Goal: Transaction & Acquisition: Subscribe to service/newsletter

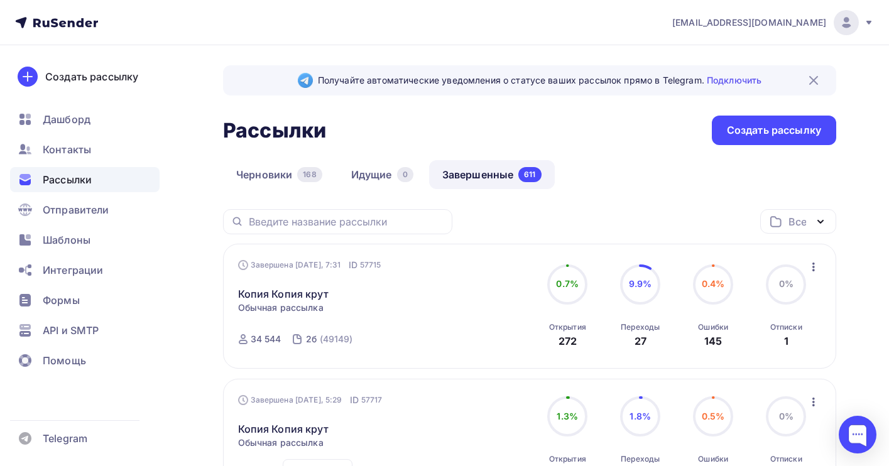
click at [64, 180] on span "Рассылки" at bounding box center [67, 179] width 49 height 15
click at [494, 176] on link "Завершенные 611" at bounding box center [492, 174] width 126 height 29
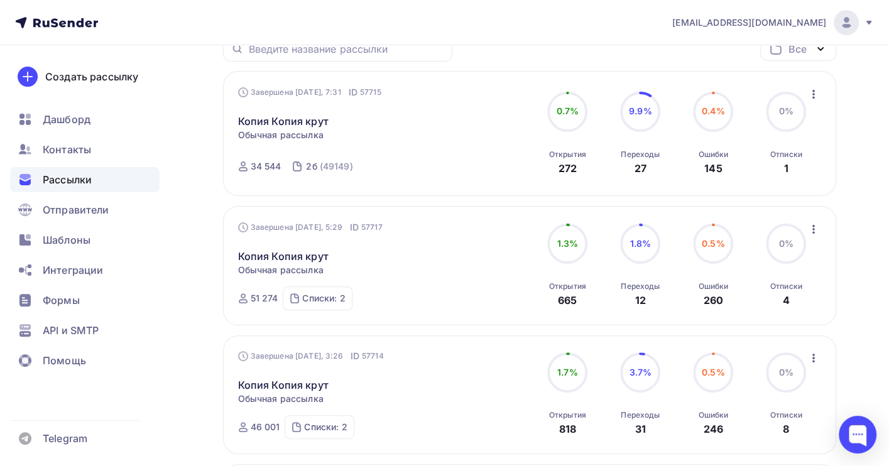
scroll to position [84, 0]
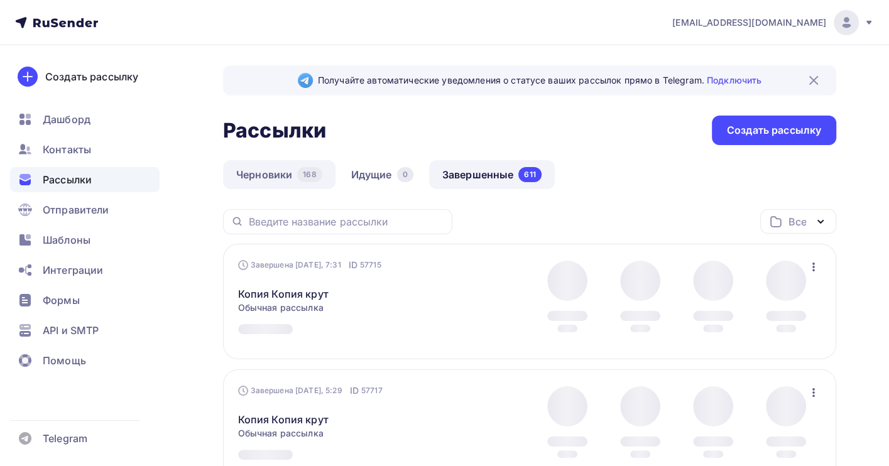
click at [262, 168] on link "Черновики 168" at bounding box center [279, 174] width 112 height 29
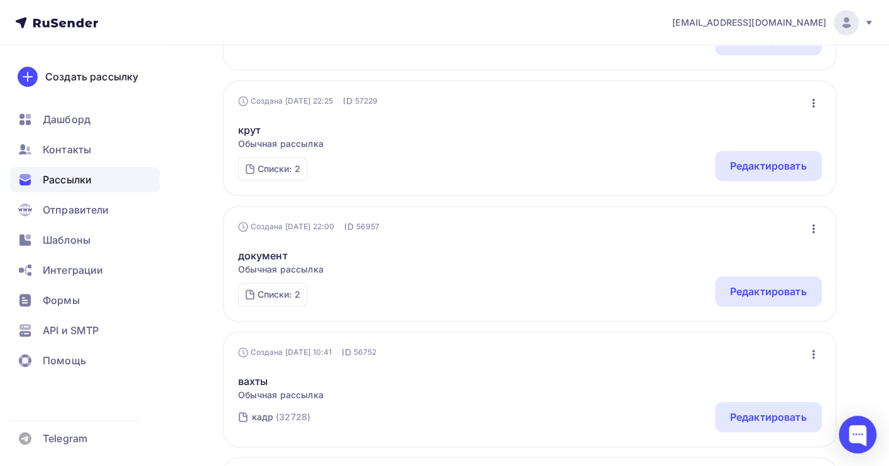
scroll to position [838, 0]
click at [811, 229] on icon "button" at bounding box center [813, 227] width 15 height 15
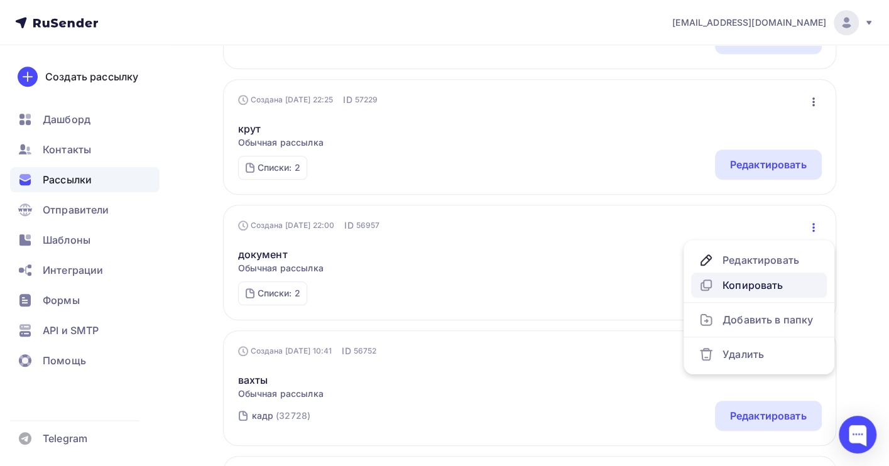
click at [759, 284] on div "Копировать" at bounding box center [759, 285] width 121 height 15
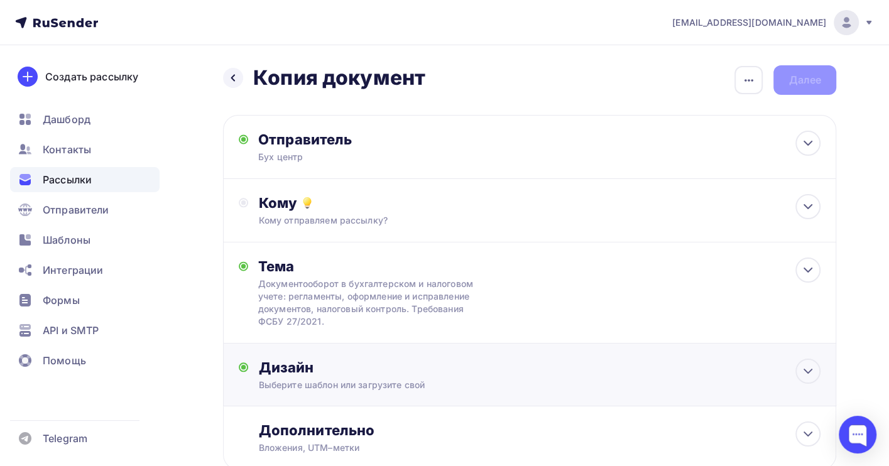
click at [428, 378] on div "Дизайн Выберите шаблон или загрузите свой Размер письма: 122 Kb Заменить шаблон…" at bounding box center [539, 375] width 562 height 33
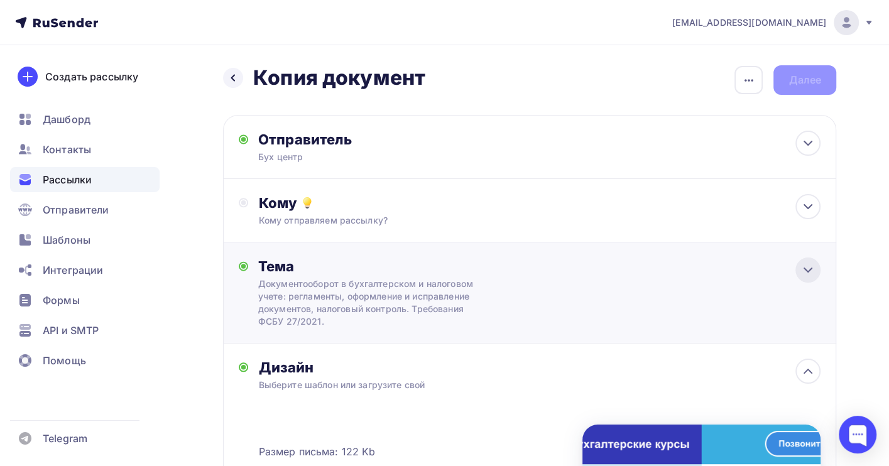
click at [803, 271] on icon at bounding box center [808, 270] width 15 height 15
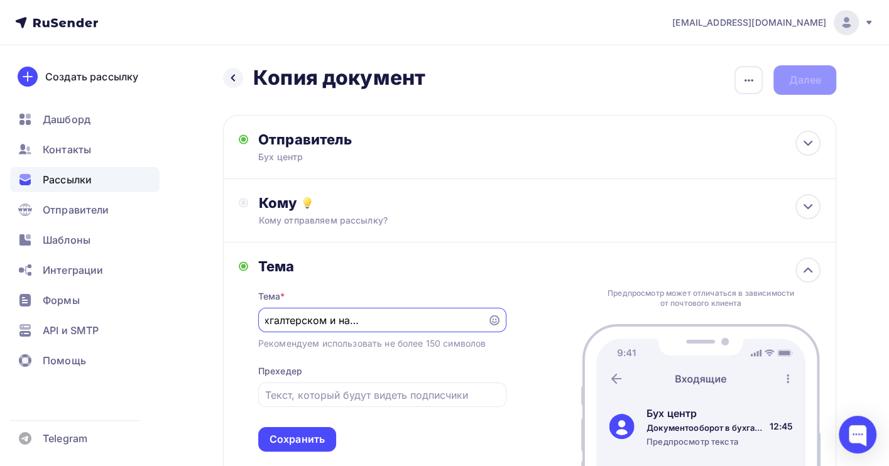
scroll to position [0, 98]
drag, startPoint x: 346, startPoint y: 321, endPoint x: 315, endPoint y: 325, distance: 31.0
click at [315, 325] on input "Документооборот в бухгалтерском и налоговом учете: регламенты, оформление и исп…" at bounding box center [372, 320] width 215 height 15
click at [275, 322] on input "Документооборот в бухгалтерском и налоговом учете: регламенты, оформление и исп…" at bounding box center [372, 320] width 215 height 15
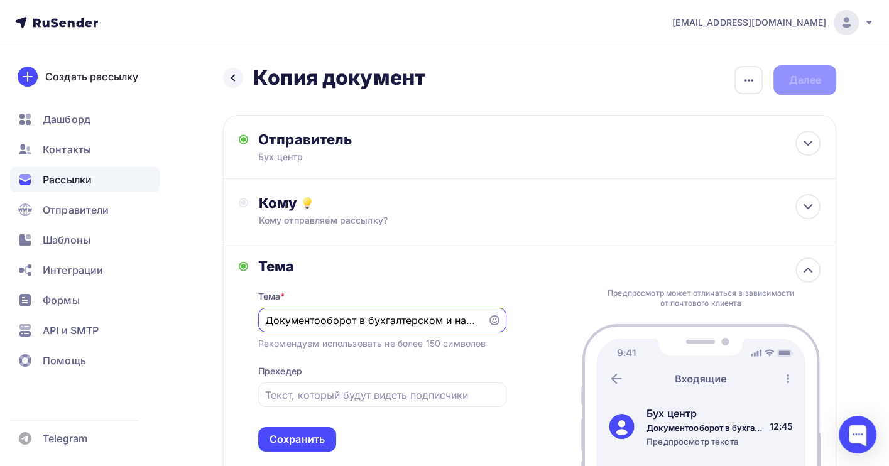
drag, startPoint x: 348, startPoint y: 323, endPoint x: 361, endPoint y: 322, distance: 13.3
click at [361, 322] on input "Документооборот в бухгалтерском и налоговом учете: регламенты, оформление и исп…" at bounding box center [372, 320] width 215 height 15
drag, startPoint x: 513, startPoint y: 321, endPoint x: 571, endPoint y: 321, distance: 57.2
click at [571, 321] on div "Тема Тема * Документооборот Налоговый контроль. Требования ФСБУ 27/2021. Рекоме…" at bounding box center [529, 355] width 613 height 225
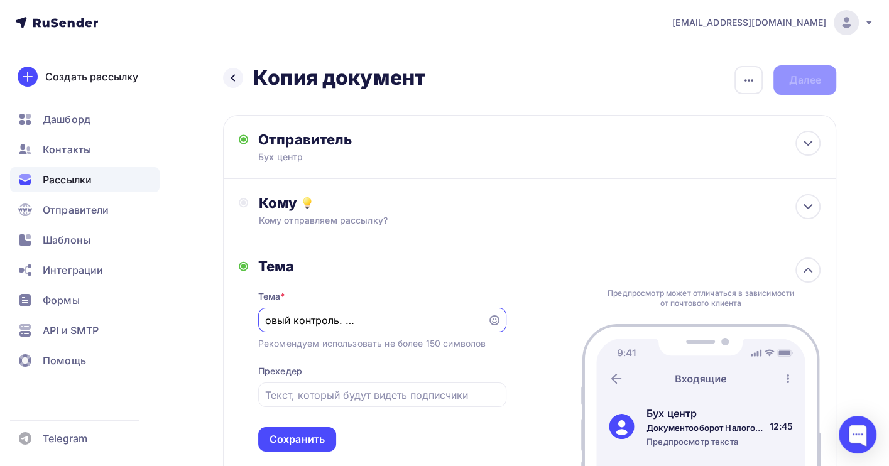
click at [443, 322] on input "Документооборот Налоговый контроль. Требования ФСБУ 27/2021." at bounding box center [372, 320] width 215 height 15
drag, startPoint x: 451, startPoint y: 320, endPoint x: 490, endPoint y: 320, distance: 39.0
click at [490, 320] on div "Документооборот Налоговый контроль. Требования ФСБУ 27/2021." at bounding box center [382, 320] width 248 height 25
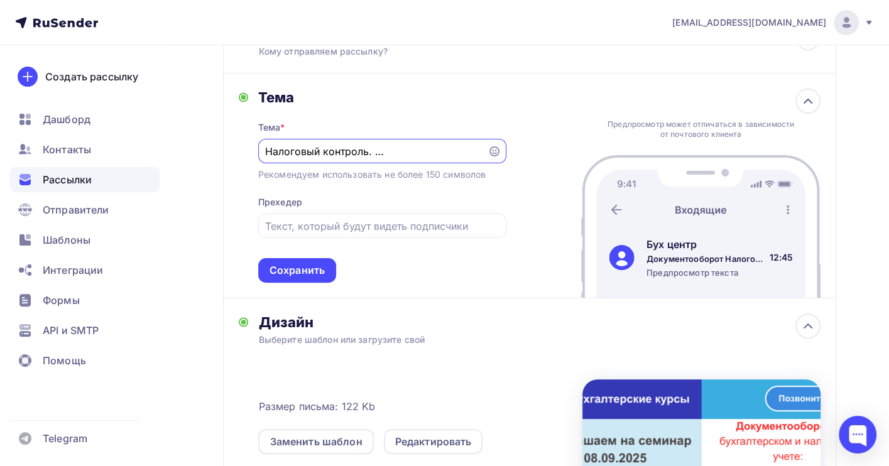
scroll to position [335, 0]
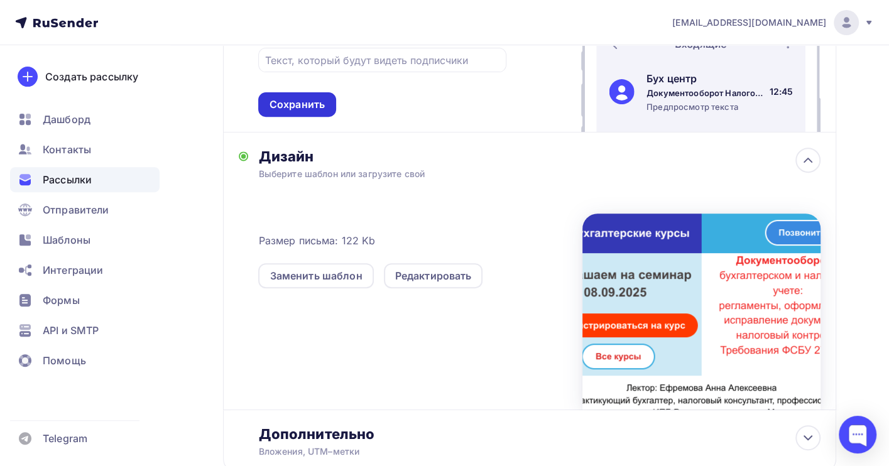
type input "Документооборот Налоговый контроль. Требования ФСБУ 27"
click at [298, 104] on div "Сохранить" at bounding box center [297, 104] width 55 height 14
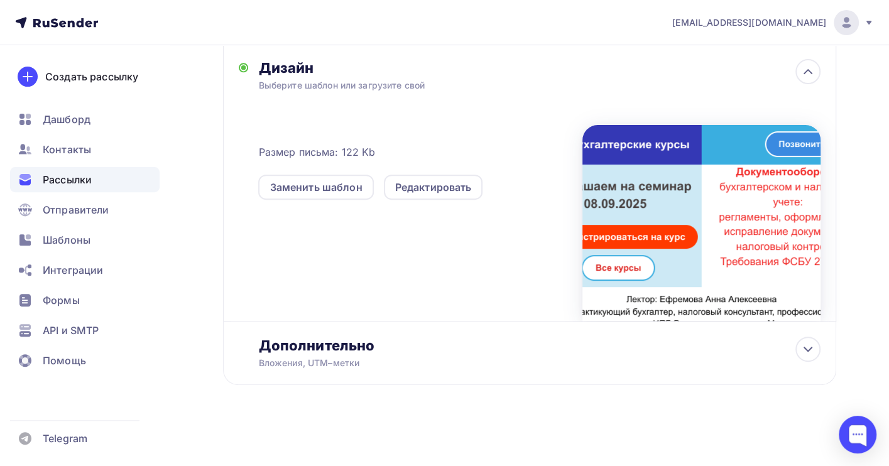
scroll to position [276, 0]
click at [440, 184] on div "Редактировать" at bounding box center [433, 187] width 77 height 15
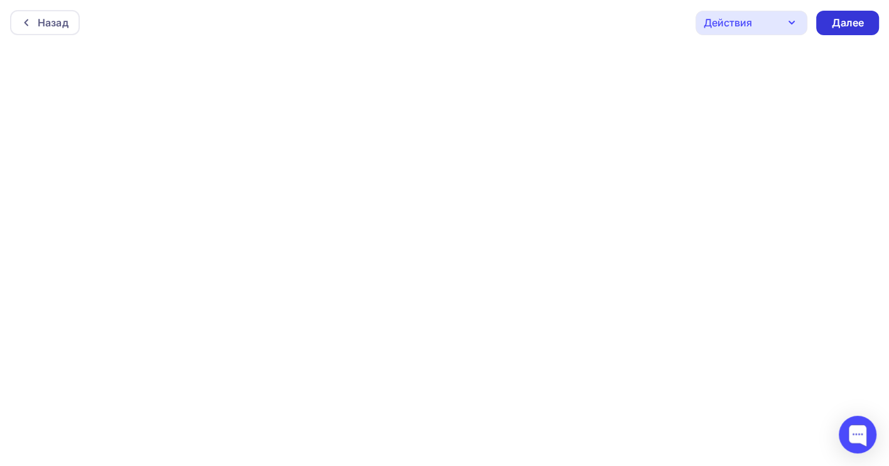
click at [840, 19] on div "Далее" at bounding box center [847, 23] width 33 height 14
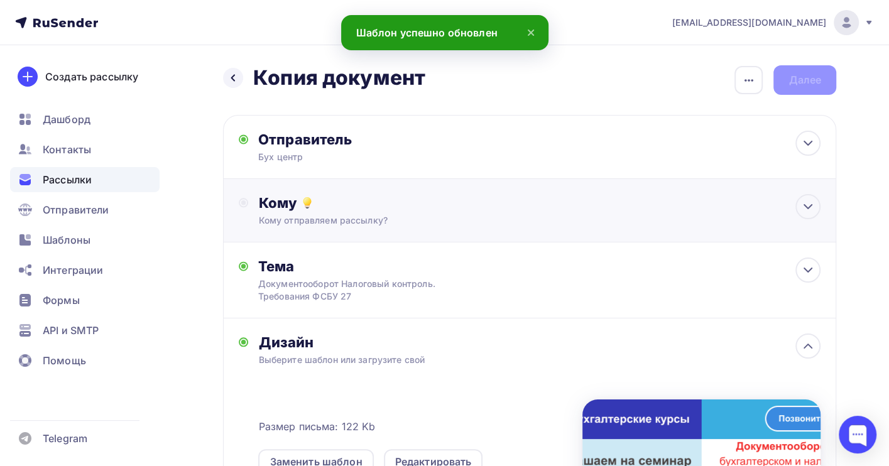
click at [358, 202] on div "Кому" at bounding box center [539, 203] width 562 height 18
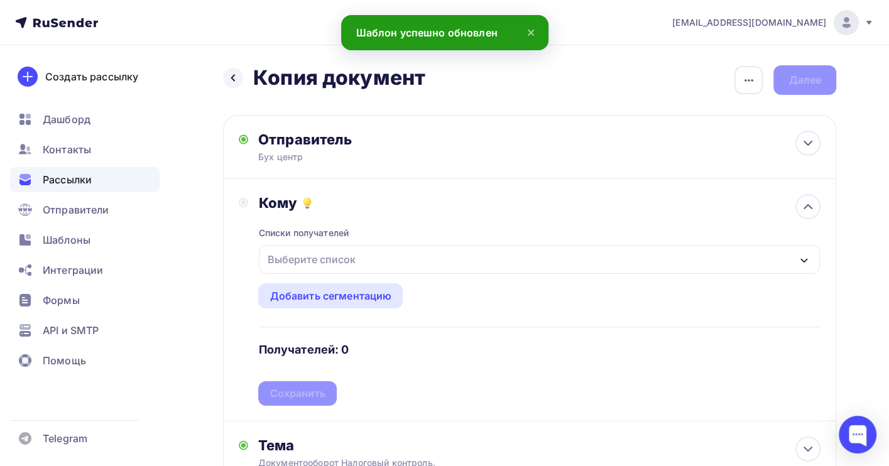
click at [344, 258] on div "Выберите список" at bounding box center [311, 259] width 98 height 23
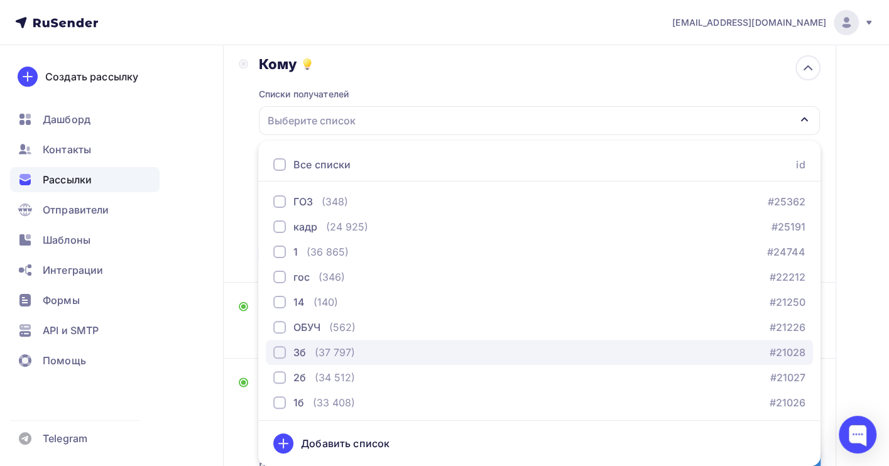
click at [328, 352] on div "(37 797)" at bounding box center [335, 352] width 40 height 15
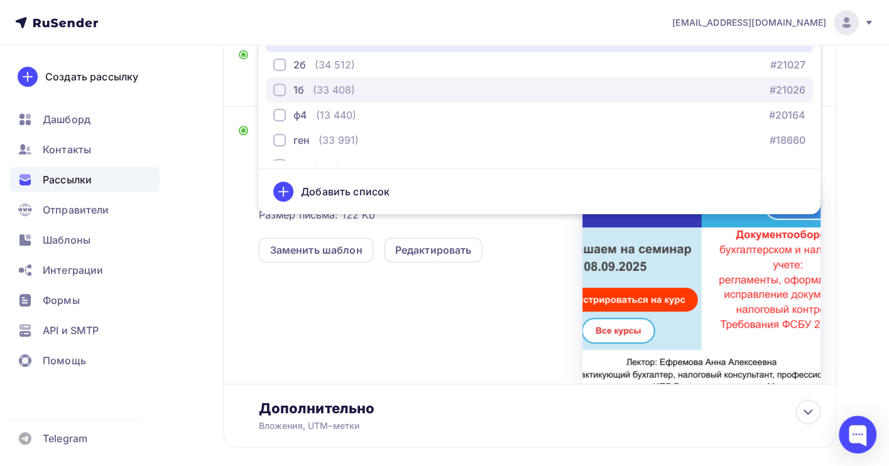
scroll to position [84, 0]
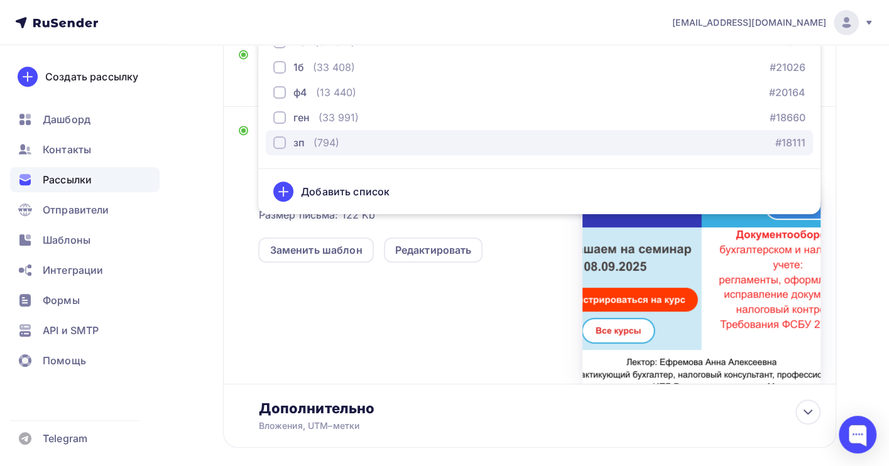
click at [344, 140] on div "зп (794) #18111" at bounding box center [539, 142] width 532 height 15
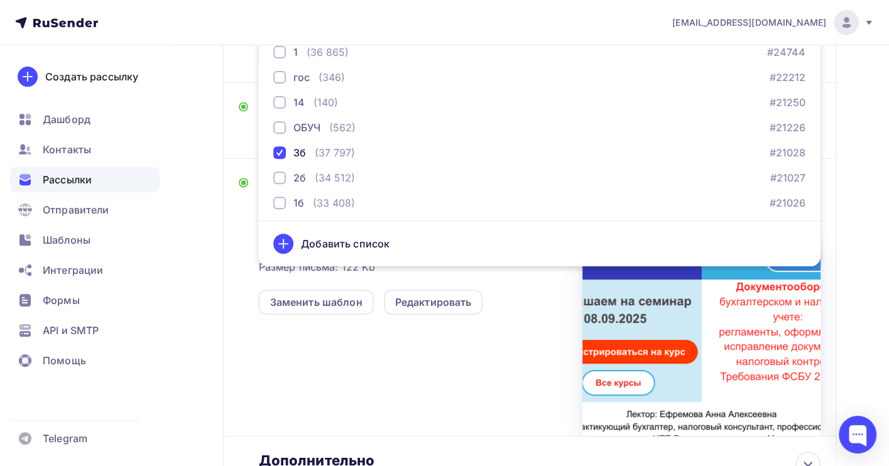
scroll to position [139, 0]
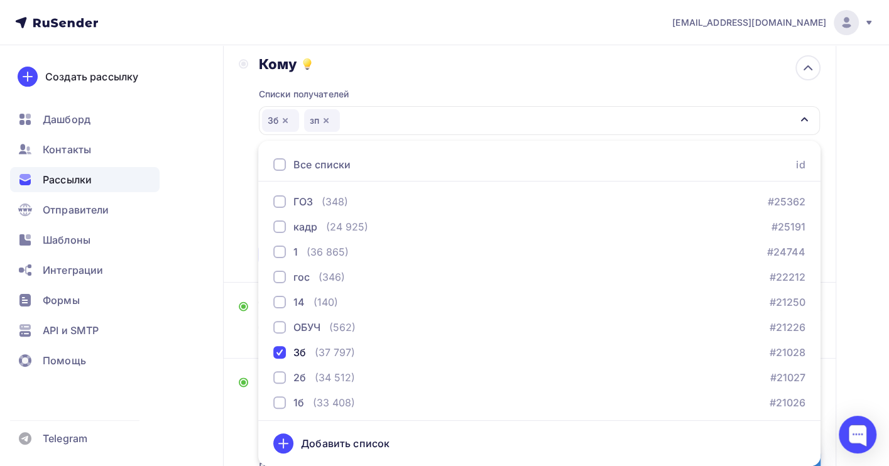
click at [865, 156] on div "Назад Копия документ Копия документ Закончить позже Переименовать рассылку Удал…" at bounding box center [444, 343] width 889 height 875
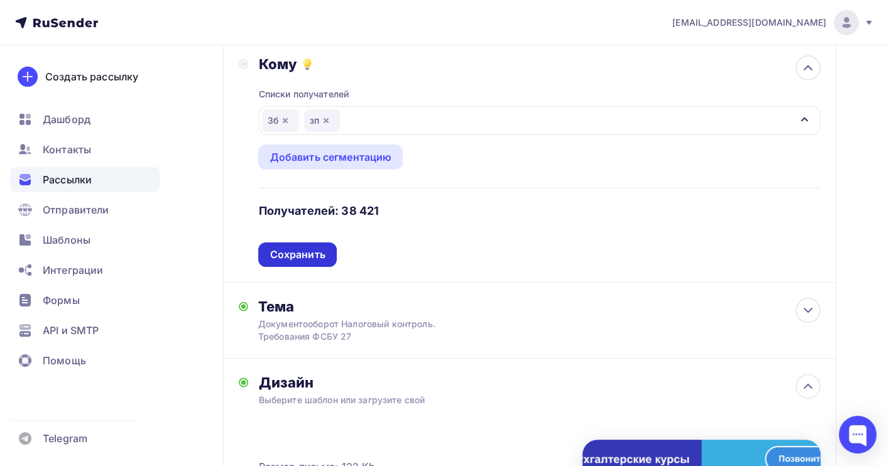
click at [289, 253] on div "Сохранить" at bounding box center [297, 255] width 55 height 14
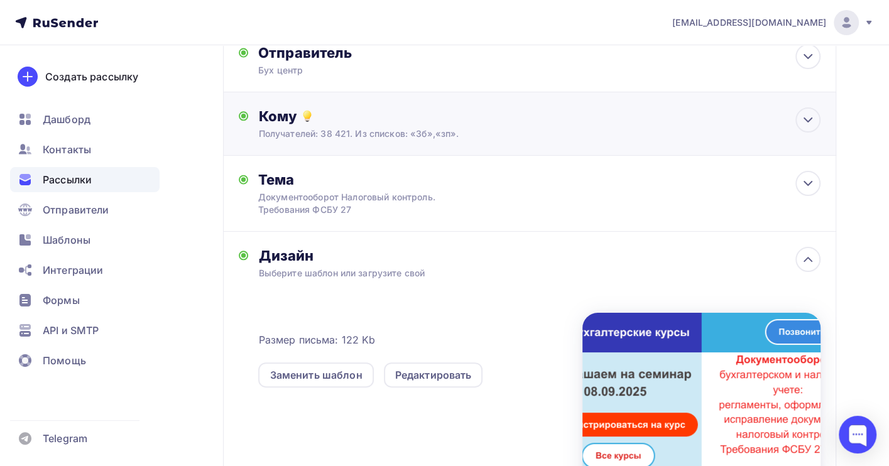
scroll to position [0, 0]
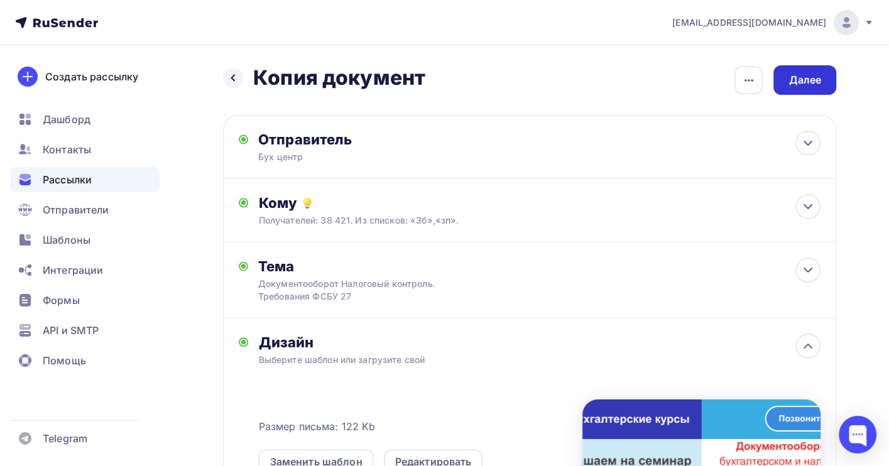
click at [807, 77] on div "Далее" at bounding box center [805, 80] width 33 height 14
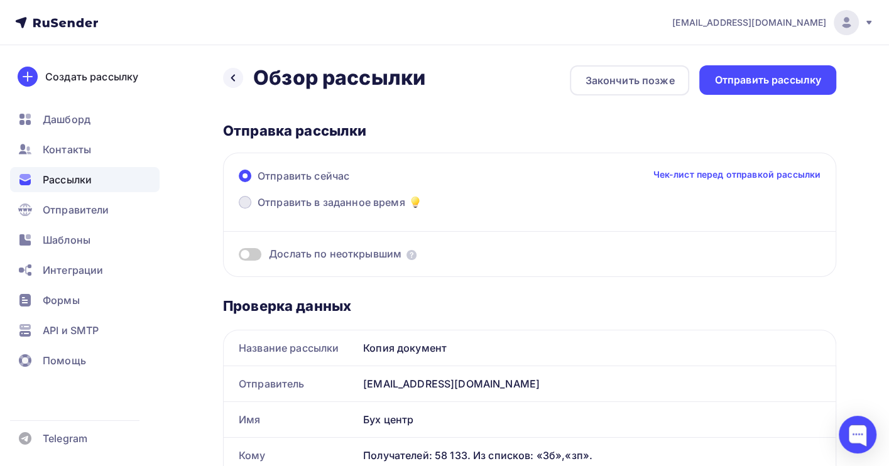
click at [283, 200] on span "Отправить в заданное время" at bounding box center [332, 202] width 148 height 15
click at [258, 210] on input "Отправить в заданное время" at bounding box center [258, 210] width 0 height 0
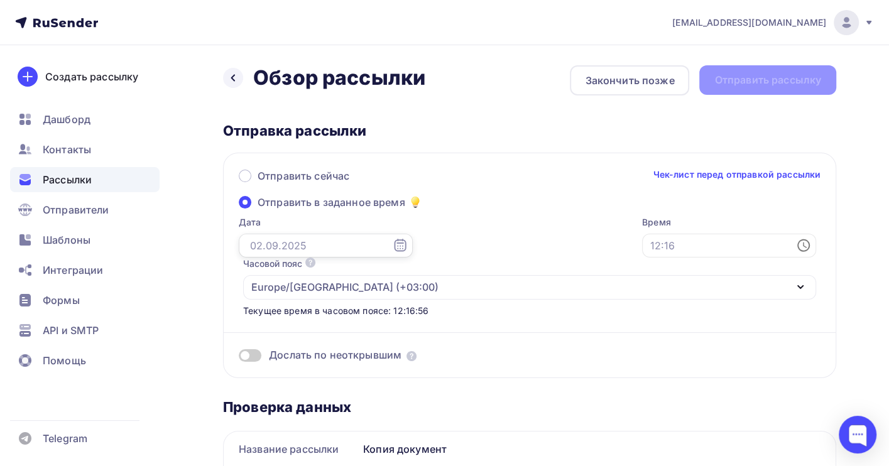
click at [291, 247] on input "text" at bounding box center [326, 246] width 174 height 24
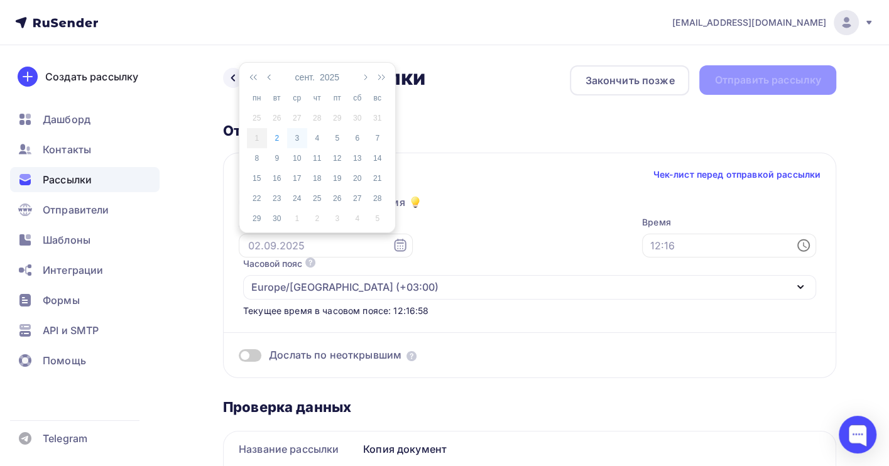
click at [297, 138] on div "3" at bounding box center [297, 138] width 20 height 11
type input "[DATE]"
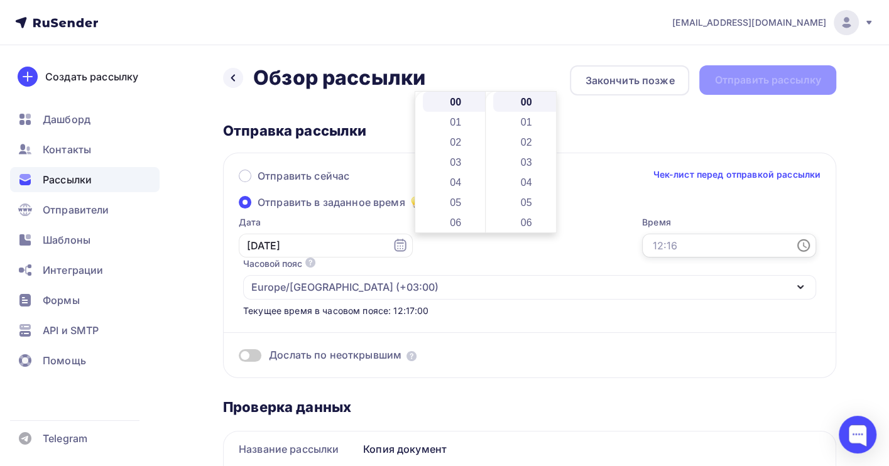
click at [642, 247] on input "text" at bounding box center [729, 246] width 174 height 24
click at [455, 221] on li "06" at bounding box center [457, 222] width 68 height 20
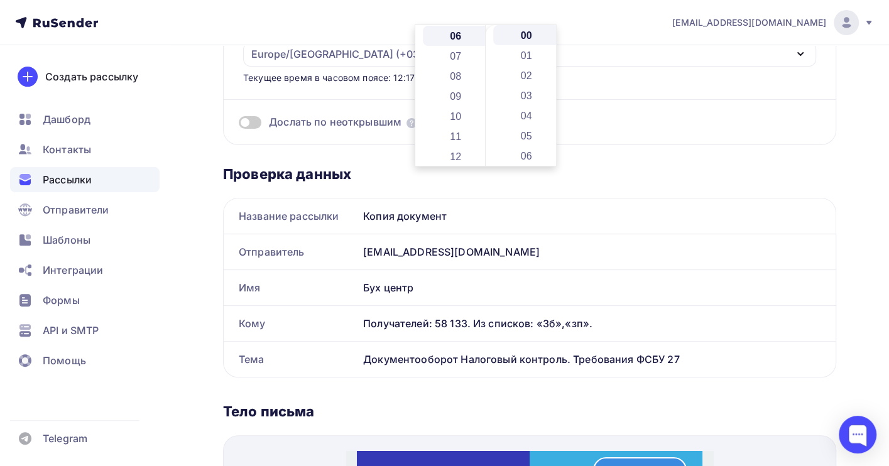
scroll to position [251, 0]
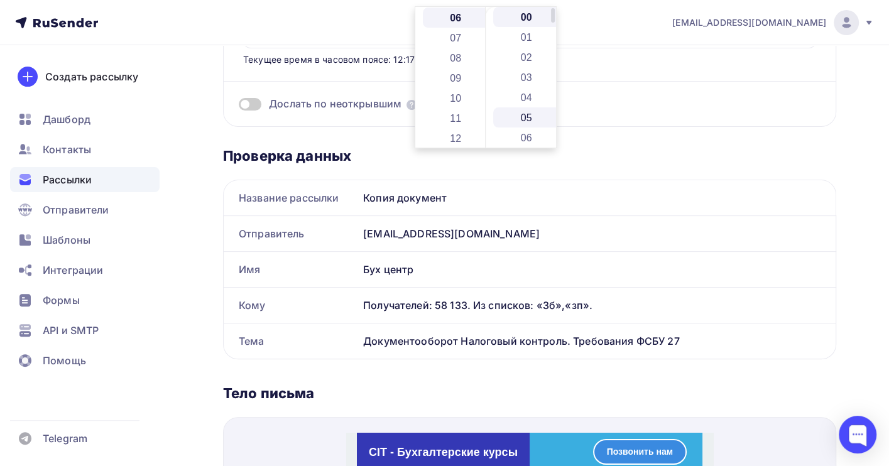
click at [524, 119] on li "05" at bounding box center [527, 117] width 68 height 20
type input "06:05"
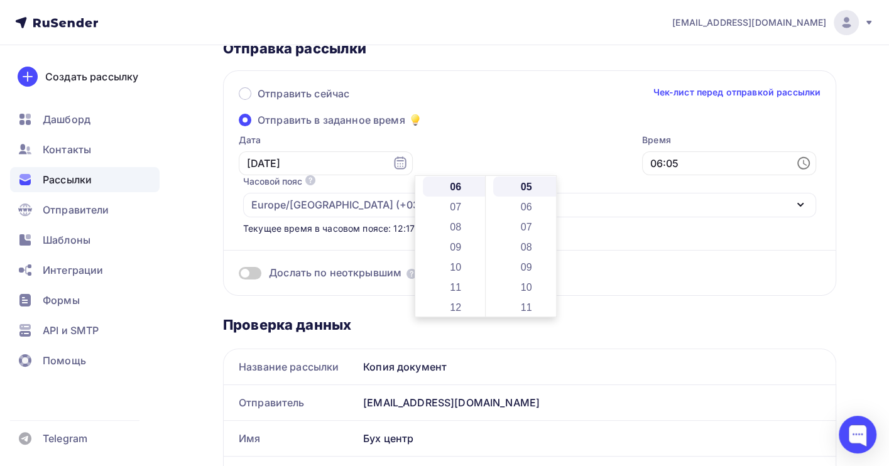
scroll to position [0, 0]
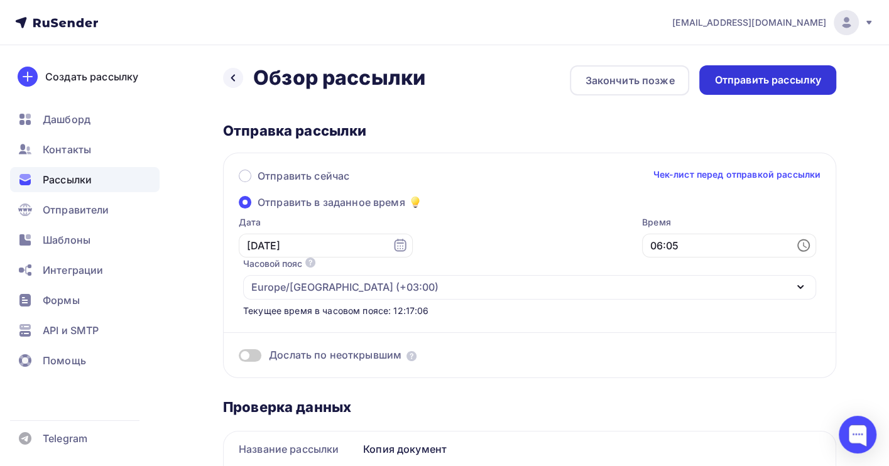
click at [772, 75] on div "Отправить рассылку" at bounding box center [768, 80] width 107 height 14
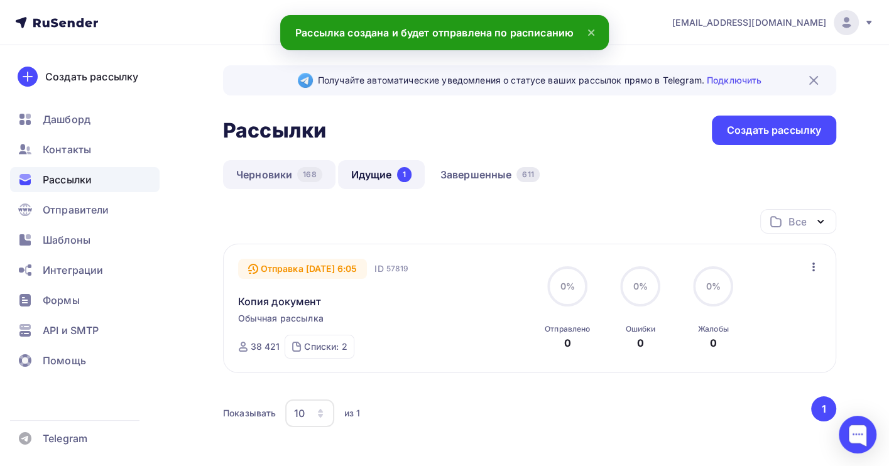
click at [264, 175] on link "Черновики 168" at bounding box center [279, 174] width 112 height 29
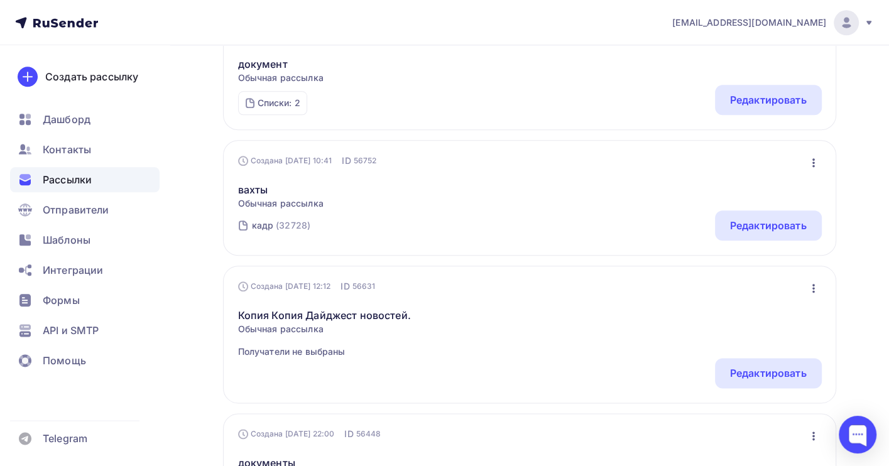
scroll to position [1089, 0]
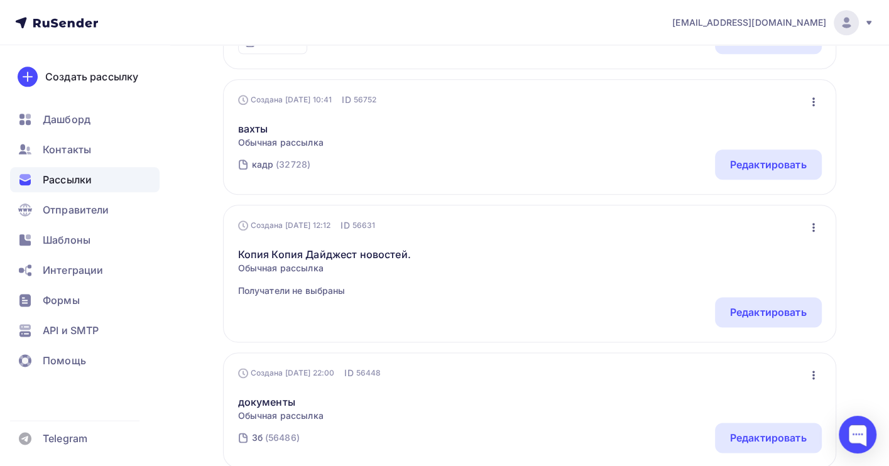
click at [809, 379] on icon "button" at bounding box center [813, 375] width 15 height 15
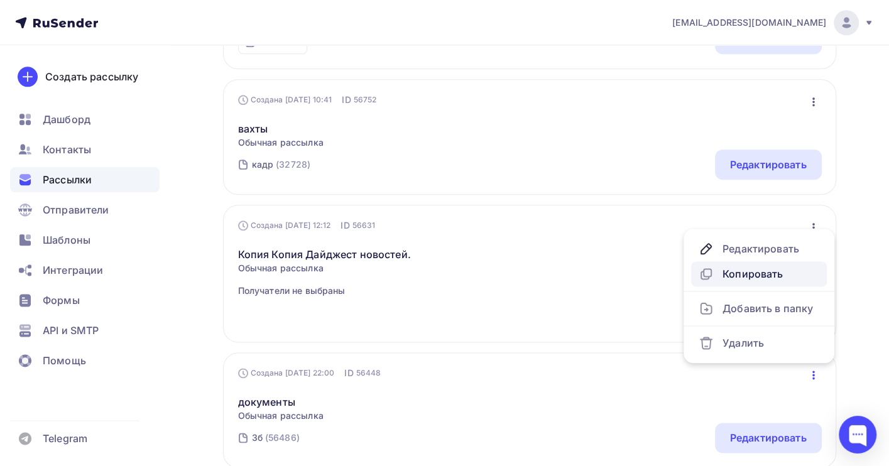
click at [768, 272] on div "Копировать" at bounding box center [759, 273] width 121 height 15
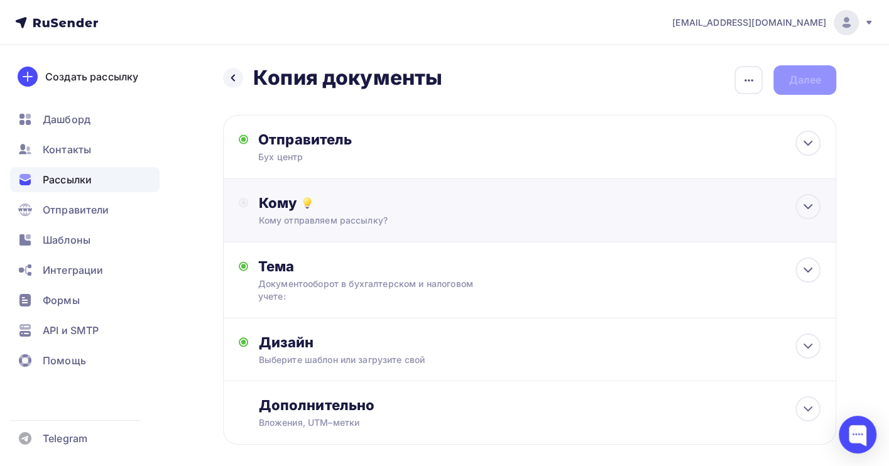
click at [382, 207] on div "Кому" at bounding box center [539, 203] width 562 height 18
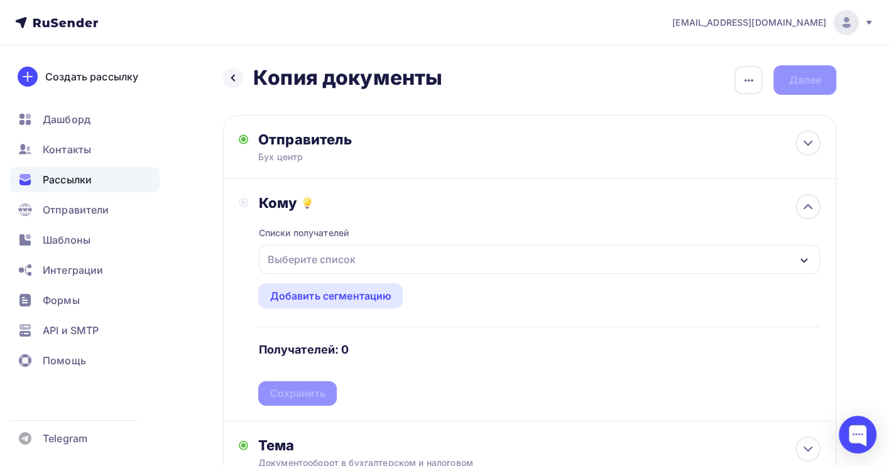
click at [350, 261] on div "Выберите список" at bounding box center [311, 259] width 98 height 23
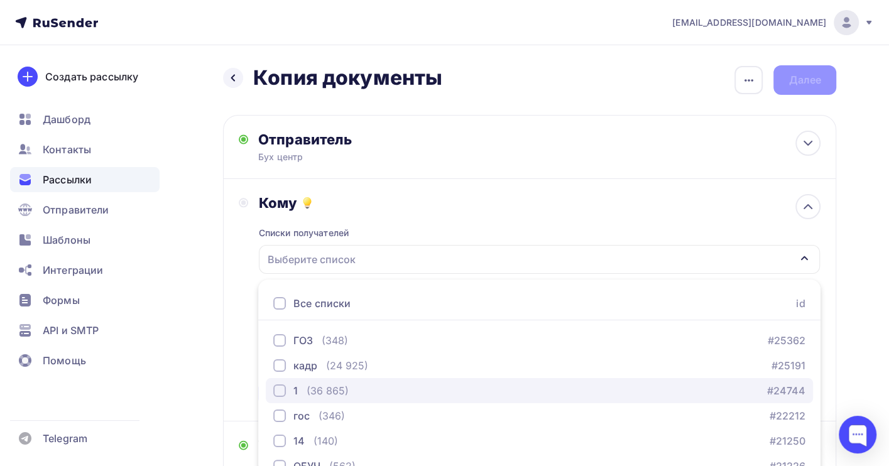
scroll to position [139, 0]
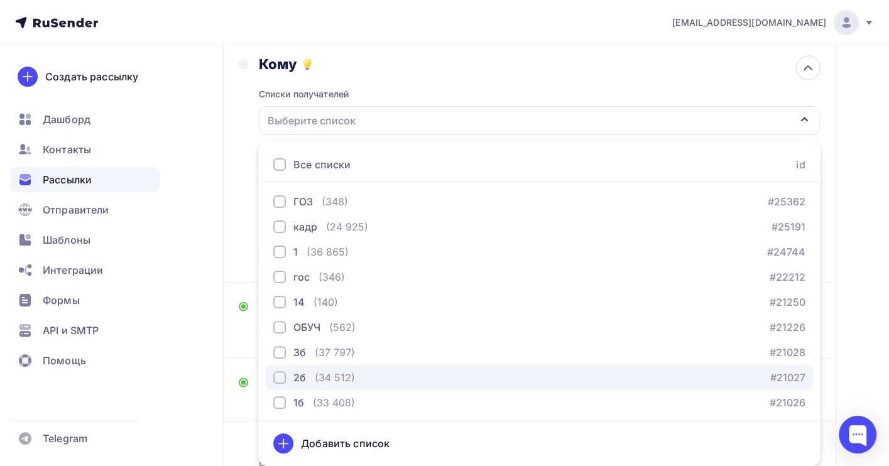
click at [338, 371] on div "(34 512)" at bounding box center [335, 377] width 40 height 15
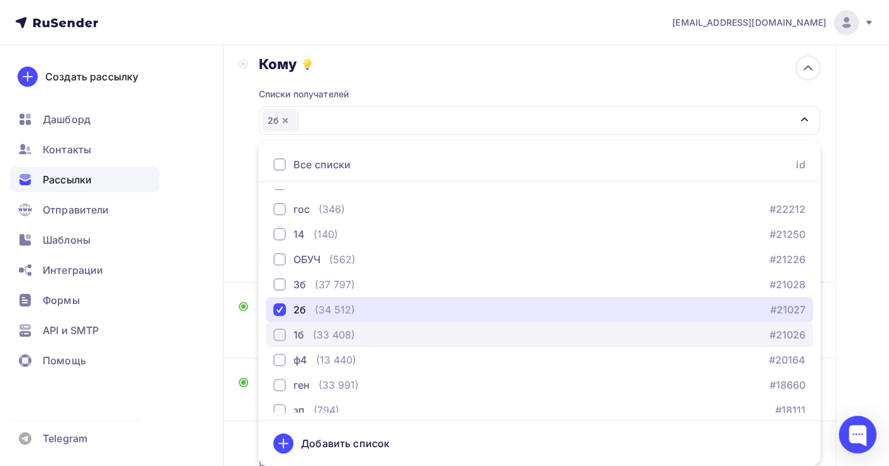
scroll to position [128, 0]
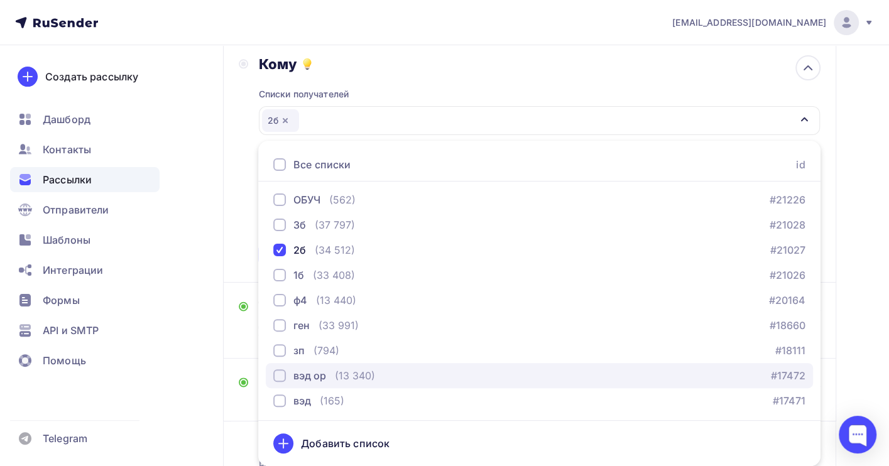
click at [372, 372] on div "(13 340)" at bounding box center [355, 375] width 40 height 15
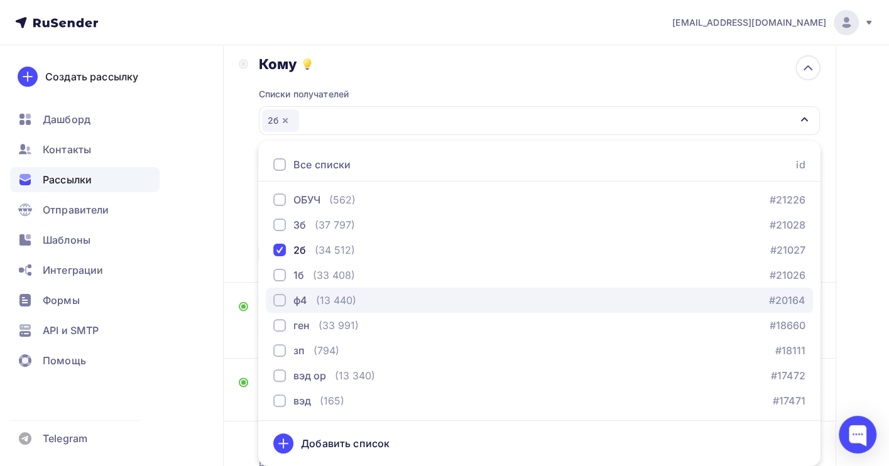
click at [373, 299] on div "ф4 (13 440) #20164" at bounding box center [539, 300] width 532 height 15
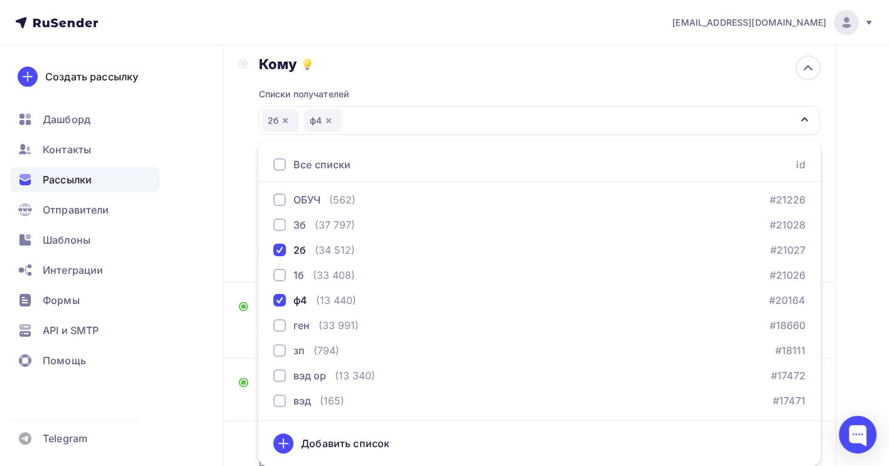
click at [874, 300] on div "Назад Копия документы Копия документы Закончить позже Переименовать рассылку Уд…" at bounding box center [444, 236] width 889 height 660
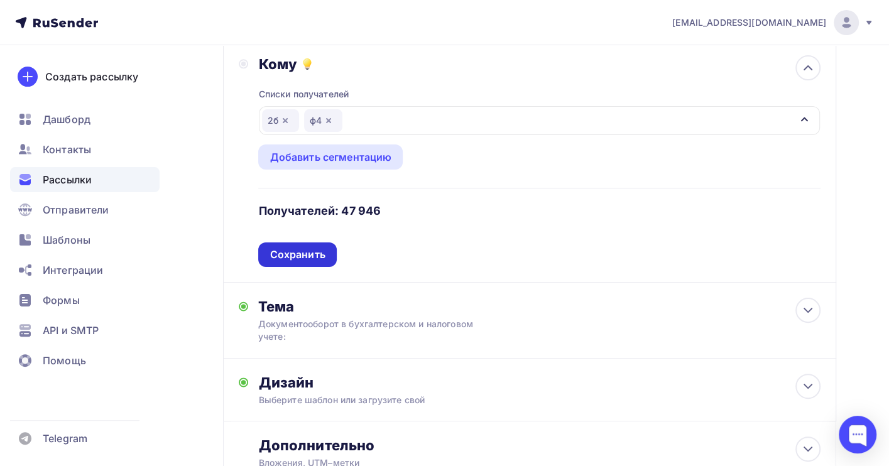
click at [304, 249] on div "Сохранить" at bounding box center [297, 255] width 55 height 14
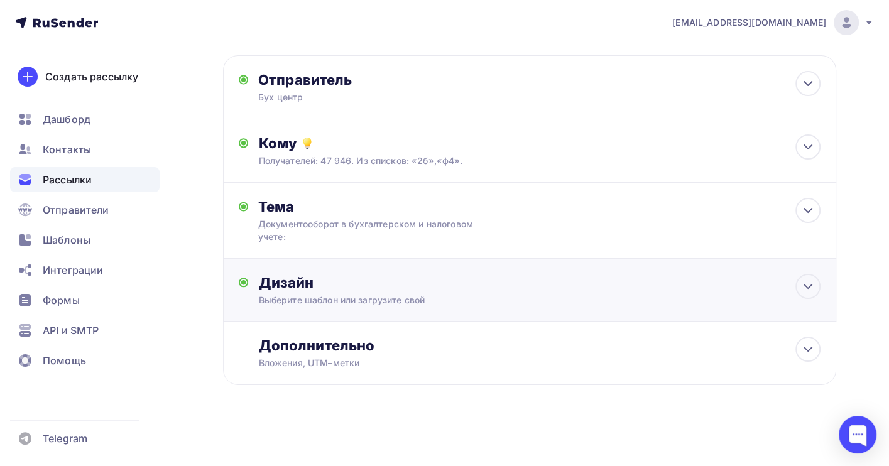
scroll to position [0, 0]
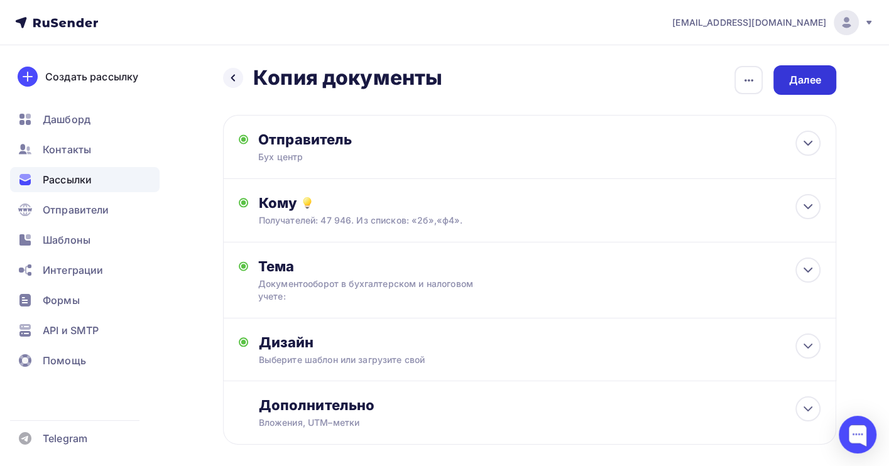
click at [817, 82] on div "Далее" at bounding box center [805, 80] width 33 height 14
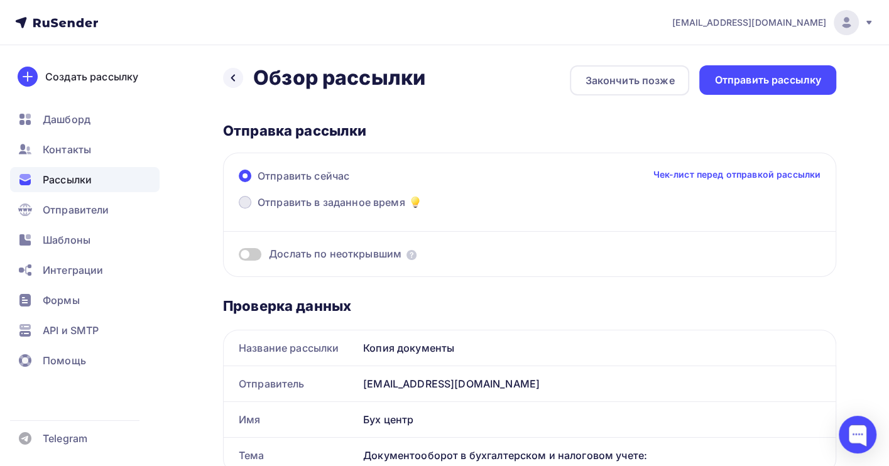
click at [278, 206] on span "Отправить в заданное время" at bounding box center [332, 202] width 148 height 15
click at [258, 210] on input "Отправить в заданное время" at bounding box center [258, 210] width 0 height 0
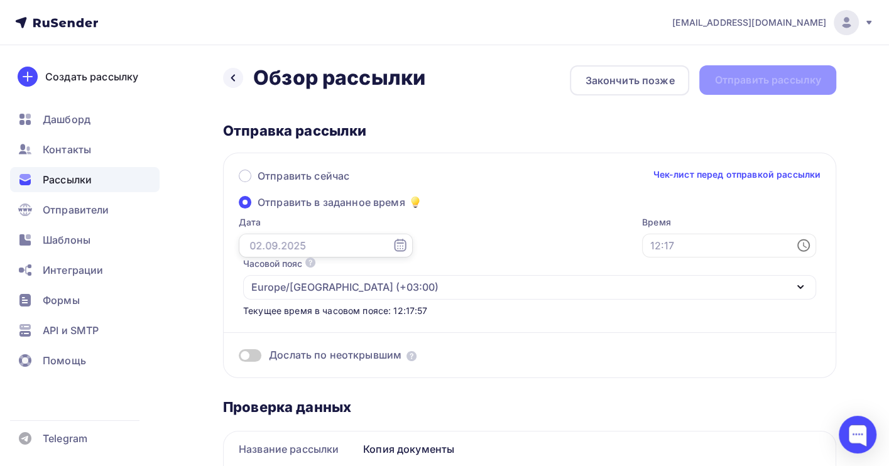
click at [254, 247] on input "text" at bounding box center [326, 246] width 174 height 24
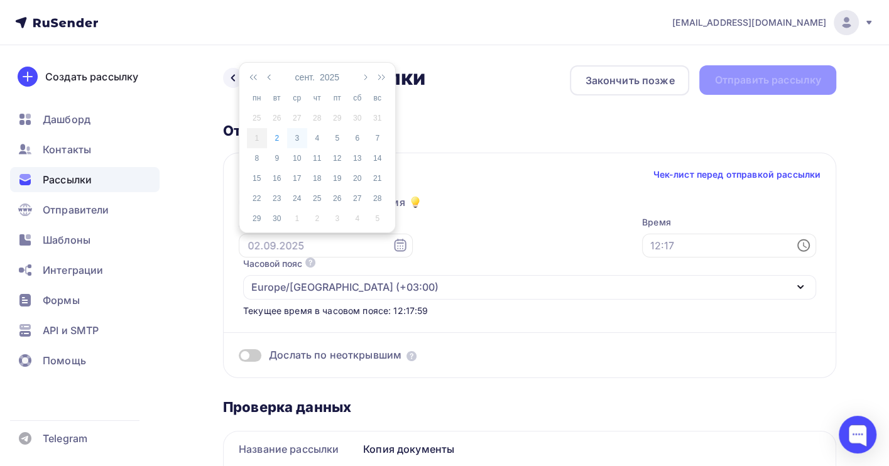
click at [297, 134] on div "3" at bounding box center [297, 138] width 20 height 11
type input "[DATE]"
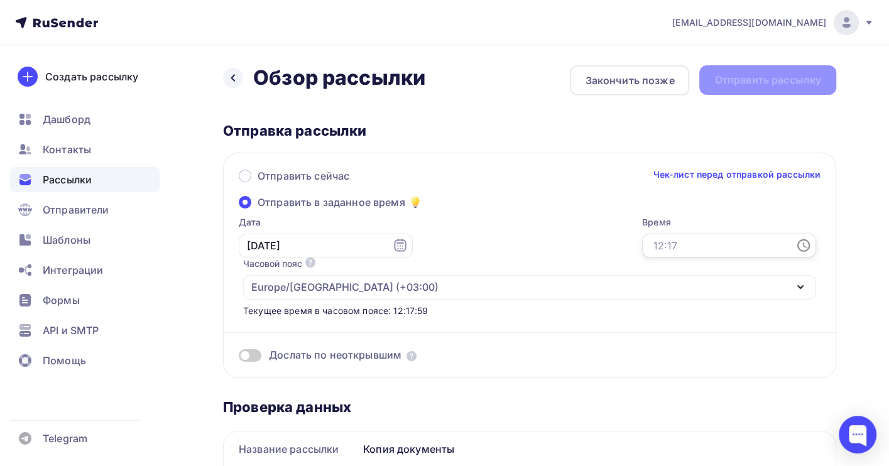
click at [642, 247] on input "text" at bounding box center [729, 246] width 174 height 24
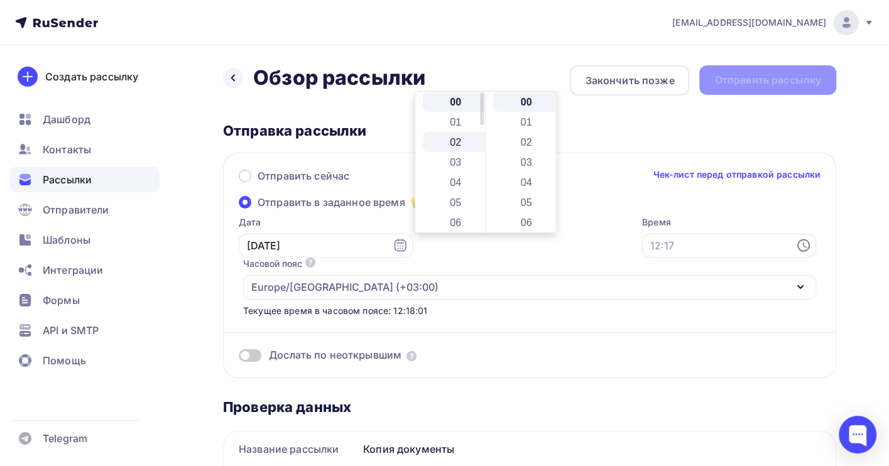
click at [465, 138] on li "02" at bounding box center [457, 142] width 68 height 20
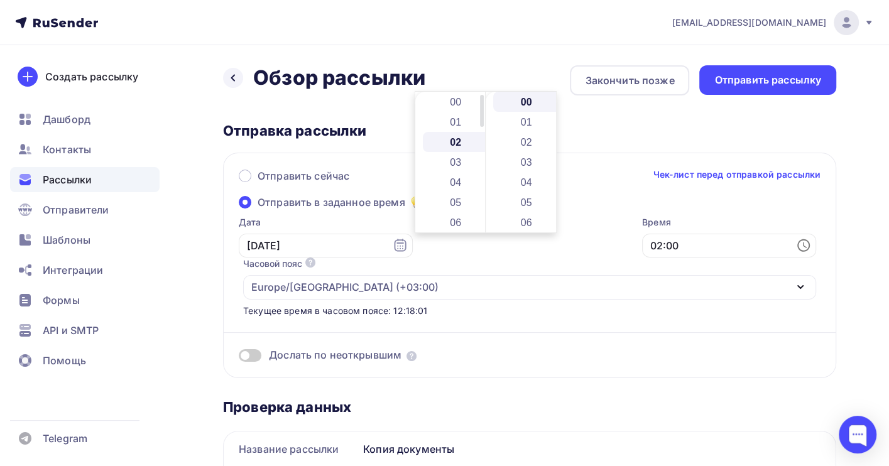
scroll to position [40, 0]
click at [525, 185] on li "04" at bounding box center [527, 182] width 68 height 20
type input "02:04"
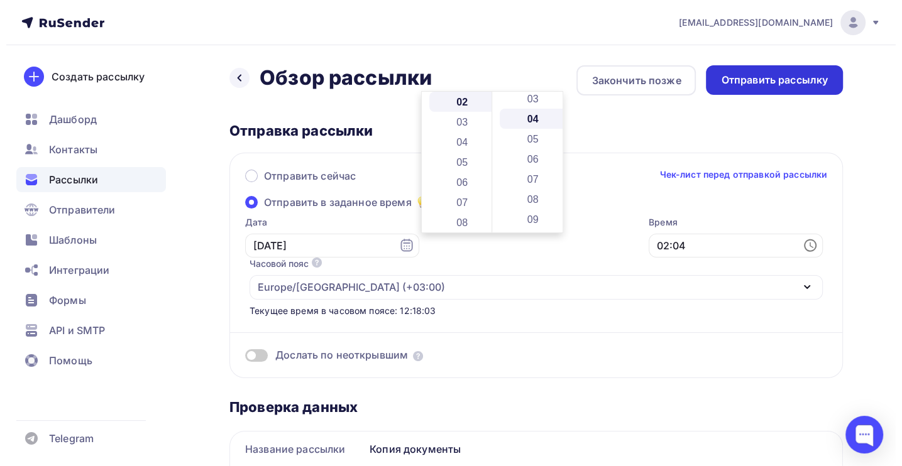
scroll to position [80, 0]
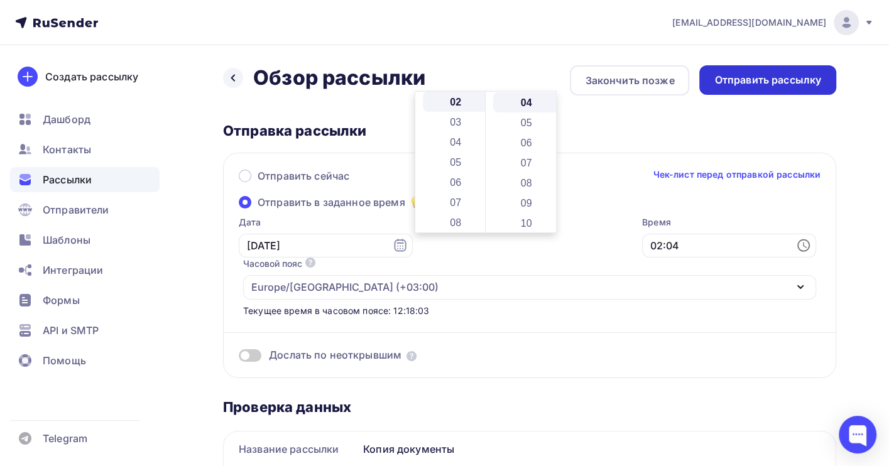
click at [784, 82] on div "Отправить рассылку" at bounding box center [768, 80] width 107 height 14
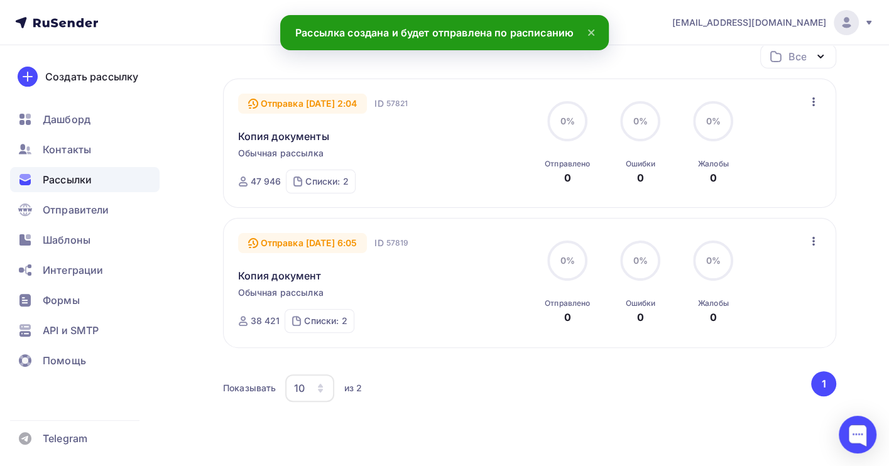
scroll to position [167, 0]
click at [334, 182] on div "Списки: 2" at bounding box center [326, 179] width 43 height 13
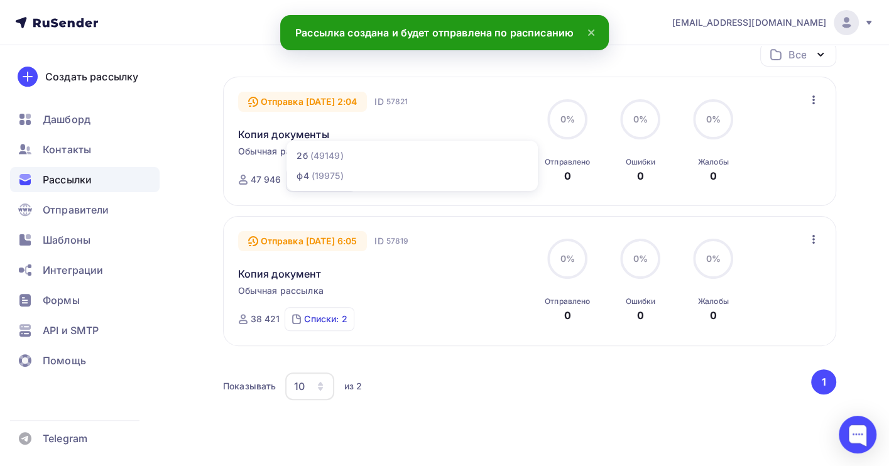
click at [322, 323] on div "Списки: 2" at bounding box center [325, 319] width 43 height 13
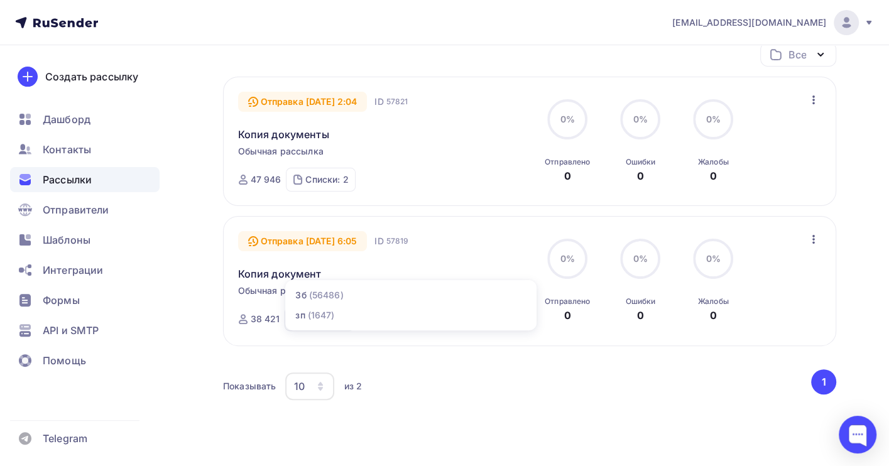
click at [872, 280] on div "Получайте автоматические уведомления о статусе ваших рассылок прямо в Telegram.…" at bounding box center [444, 203] width 889 height 650
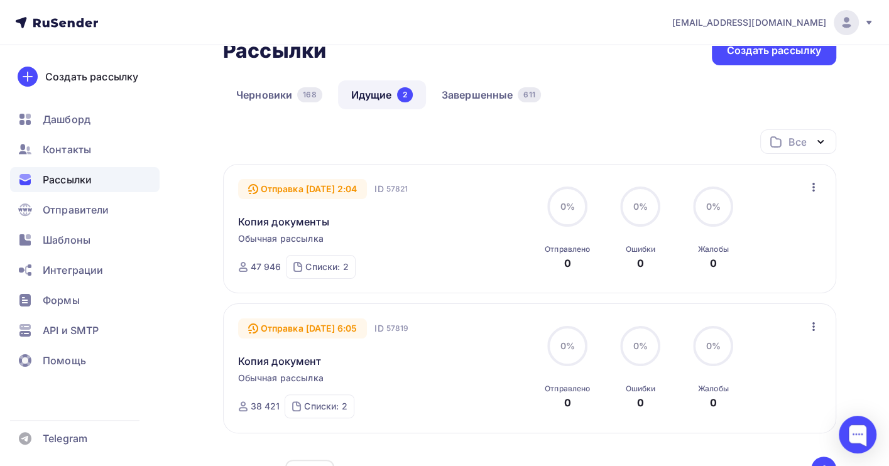
scroll to position [0, 0]
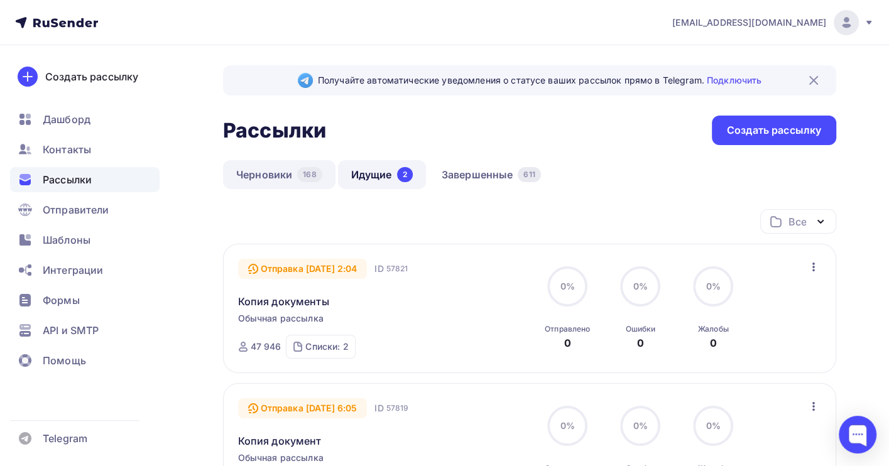
click at [270, 169] on link "Черновики 168" at bounding box center [279, 174] width 112 height 29
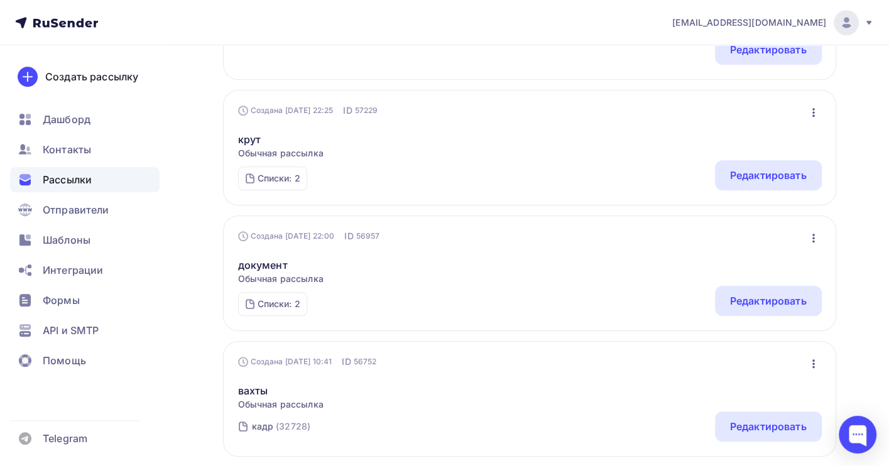
scroll to position [838, 0]
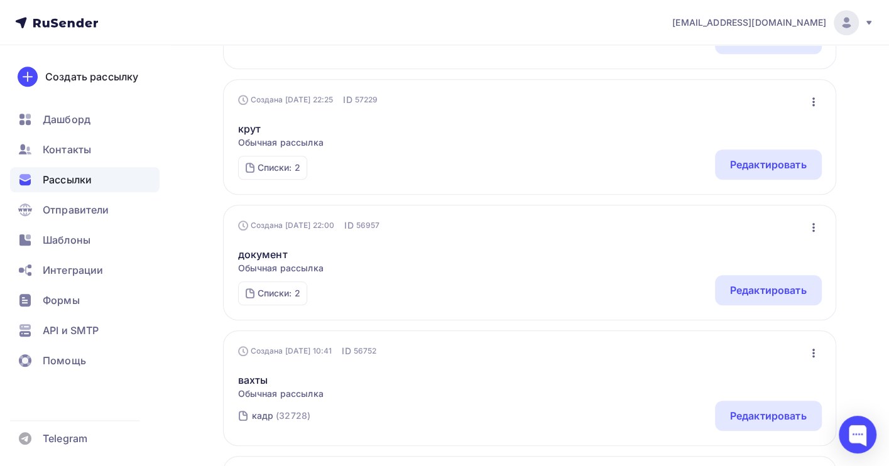
click at [812, 227] on icon "button" at bounding box center [813, 227] width 15 height 15
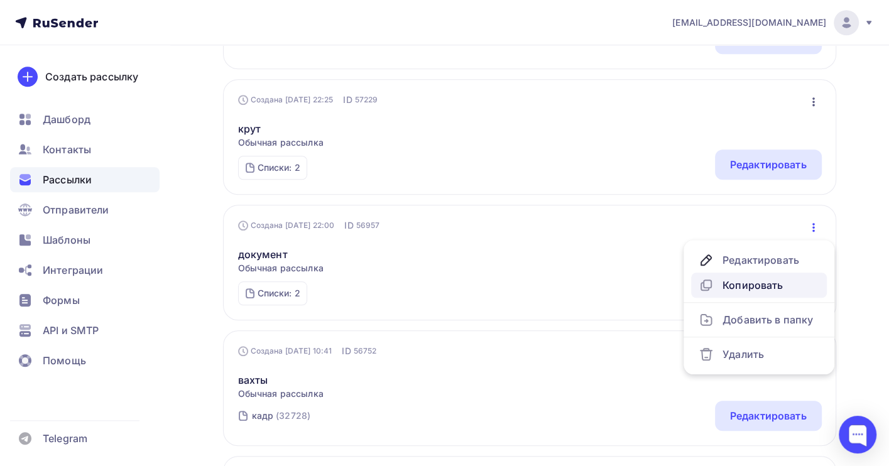
click at [759, 290] on div "Копировать" at bounding box center [759, 285] width 121 height 15
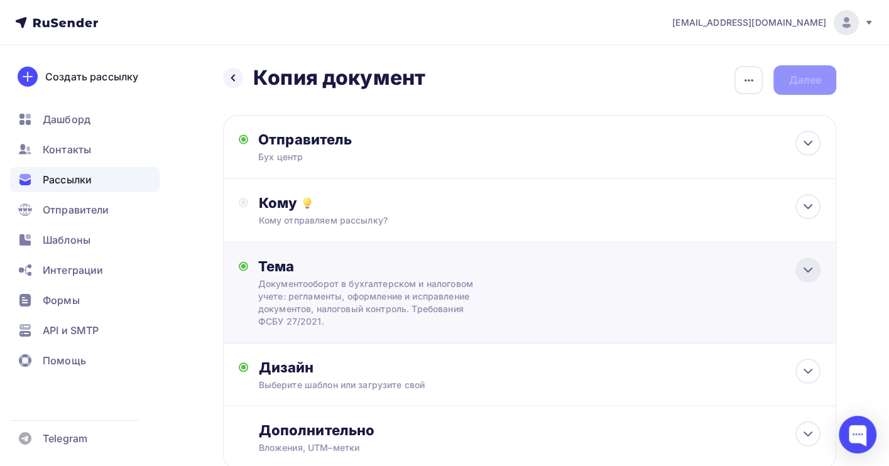
click at [809, 273] on icon at bounding box center [808, 270] width 15 height 15
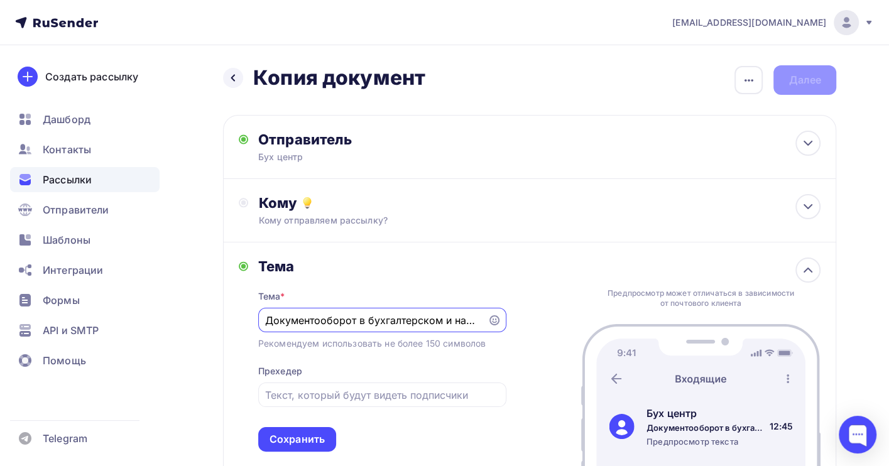
drag, startPoint x: 344, startPoint y: 321, endPoint x: 361, endPoint y: 319, distance: 17.7
click at [361, 319] on input "Документооборот в бухгалтерском и налоговом учете: регламенты, оформление и исп…" at bounding box center [372, 320] width 215 height 15
drag, startPoint x: 473, startPoint y: 319, endPoint x: 603, endPoint y: 318, distance: 130.7
click at [573, 324] on div "Тема Тема * Документооборот ! Требования ФСБУ 27/2021. Рекомендуем использовать…" at bounding box center [529, 355] width 613 height 225
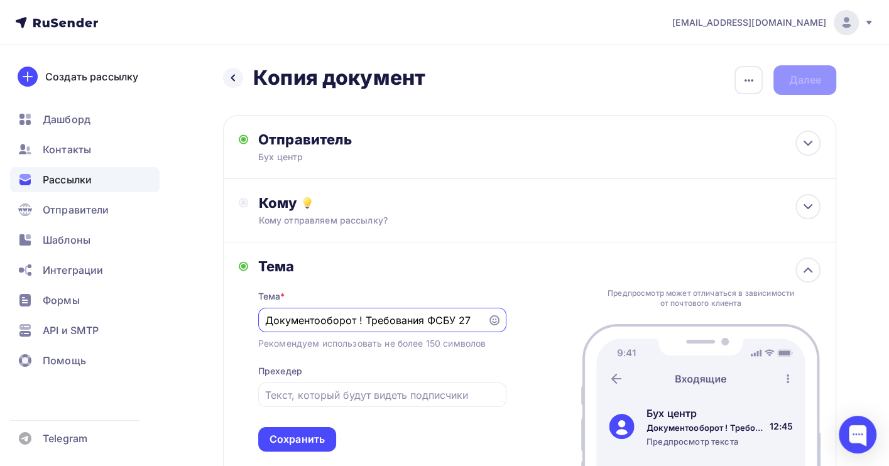
scroll to position [0, 0]
type input "Документооборот ! Требования ФСБУ 27"
click at [327, 448] on div "Сохранить" at bounding box center [297, 439] width 78 height 25
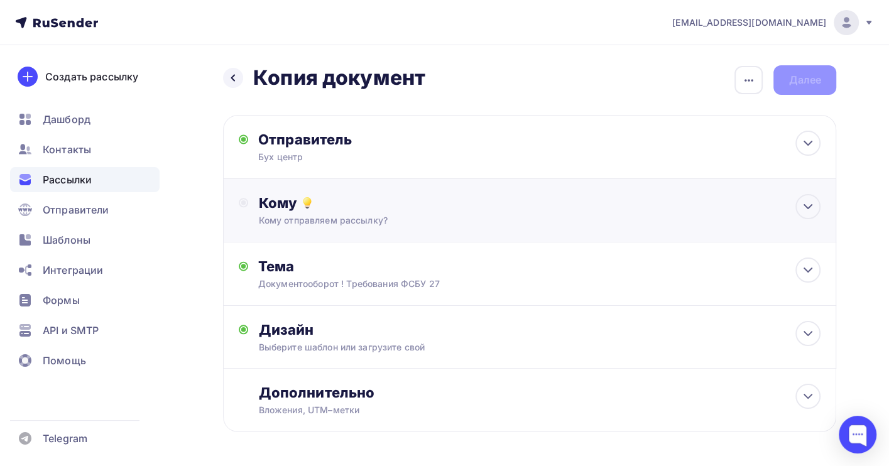
click at [345, 209] on div "Кому" at bounding box center [539, 203] width 562 height 18
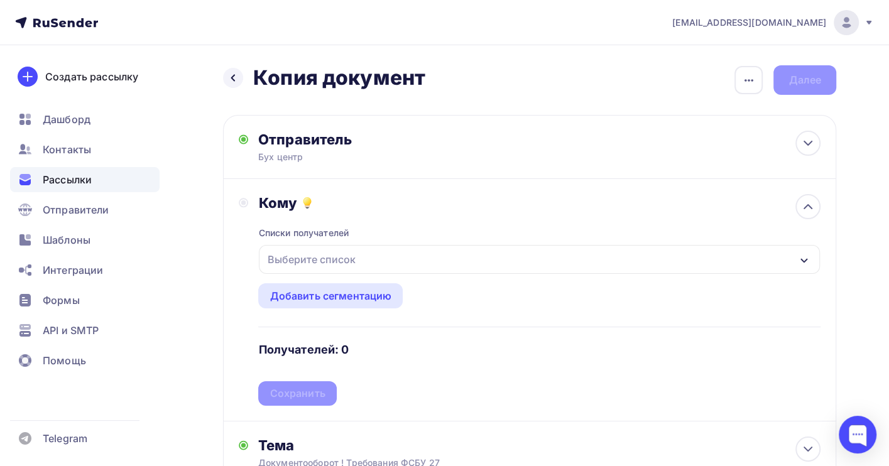
click at [336, 260] on div "Выберите список" at bounding box center [311, 259] width 98 height 23
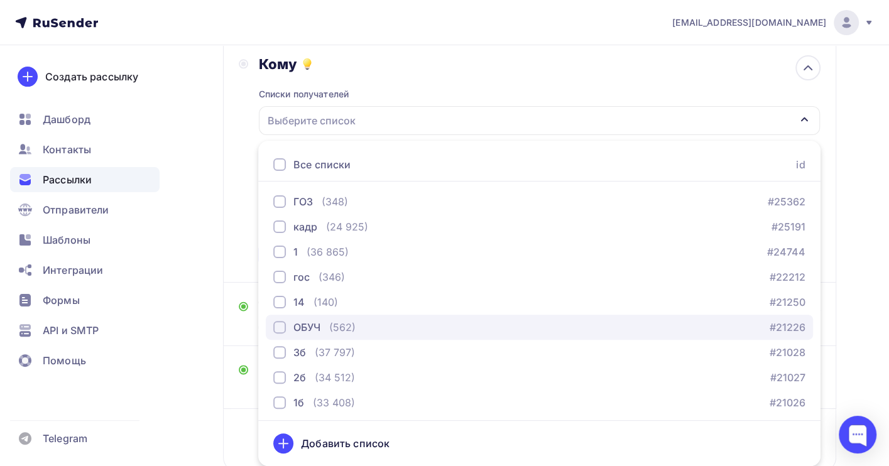
scroll to position [84, 0]
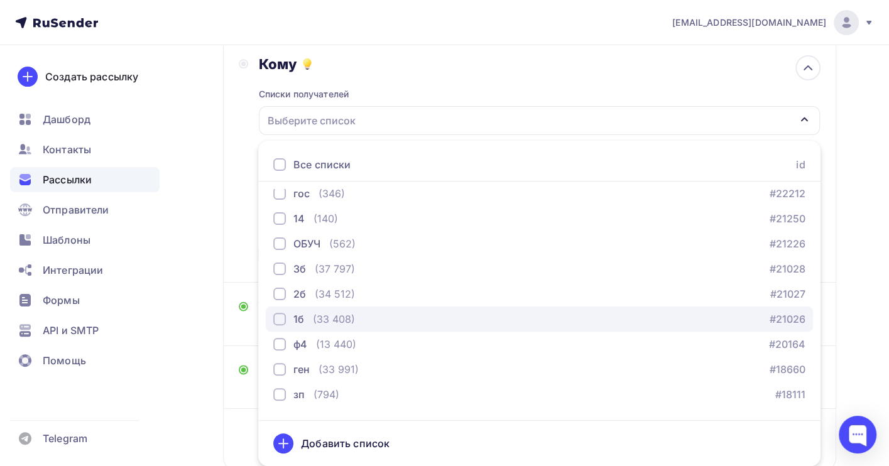
click at [373, 315] on div "1б (33 408) #21026" at bounding box center [539, 319] width 532 height 15
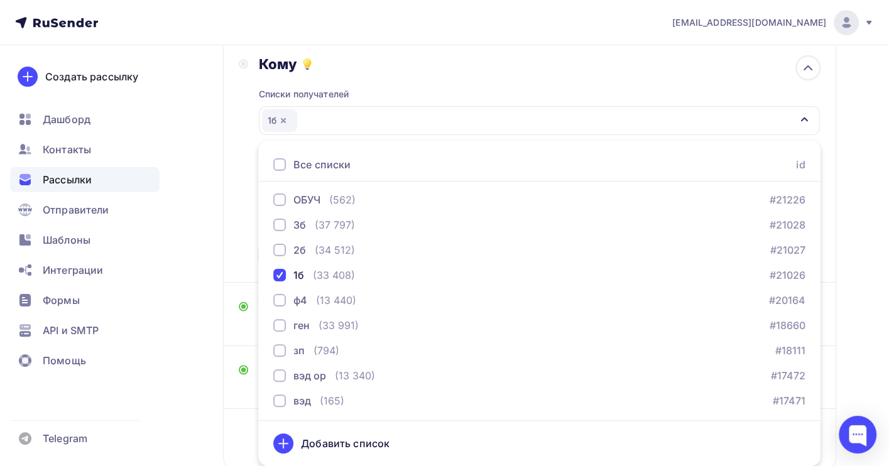
click at [855, 297] on div "Назад Копия документ Копия документ Закончить позже Переименовать рассылку Удал…" at bounding box center [444, 229] width 889 height 647
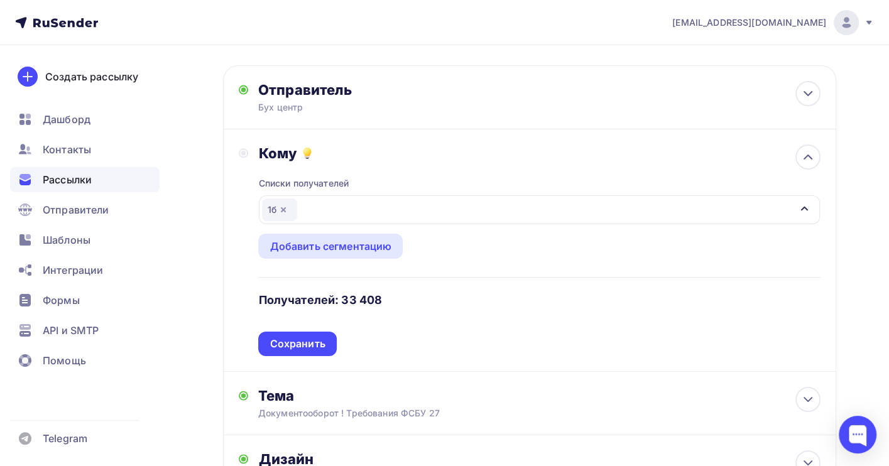
scroll to position [0, 0]
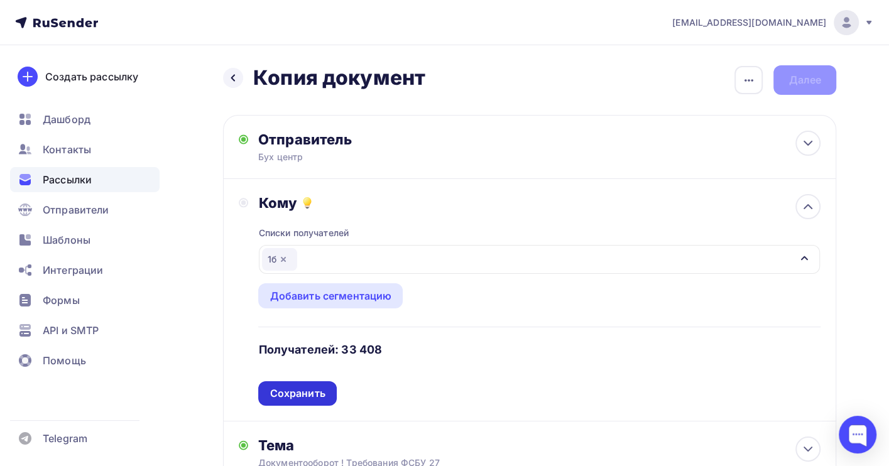
click at [304, 397] on div "Сохранить" at bounding box center [297, 393] width 55 height 14
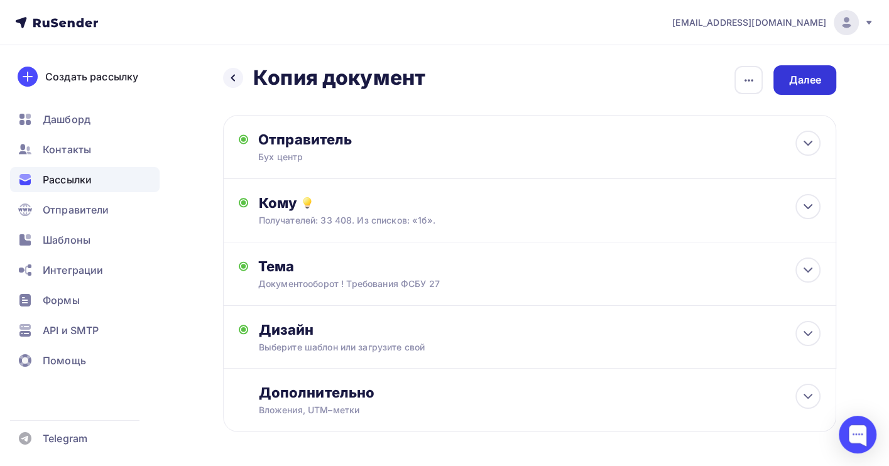
click at [806, 75] on div "Далее" at bounding box center [805, 80] width 33 height 14
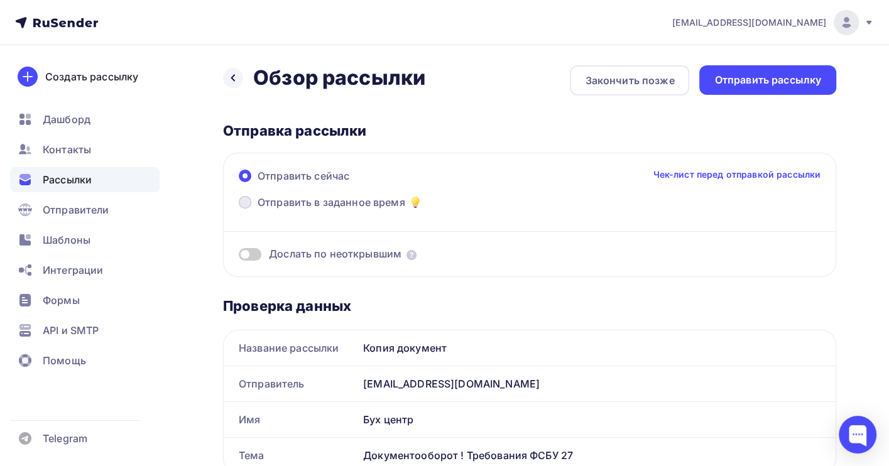
click at [314, 202] on span "Отправить в заданное время" at bounding box center [332, 202] width 148 height 15
click at [258, 210] on input "Отправить в заданное время" at bounding box center [258, 210] width 0 height 0
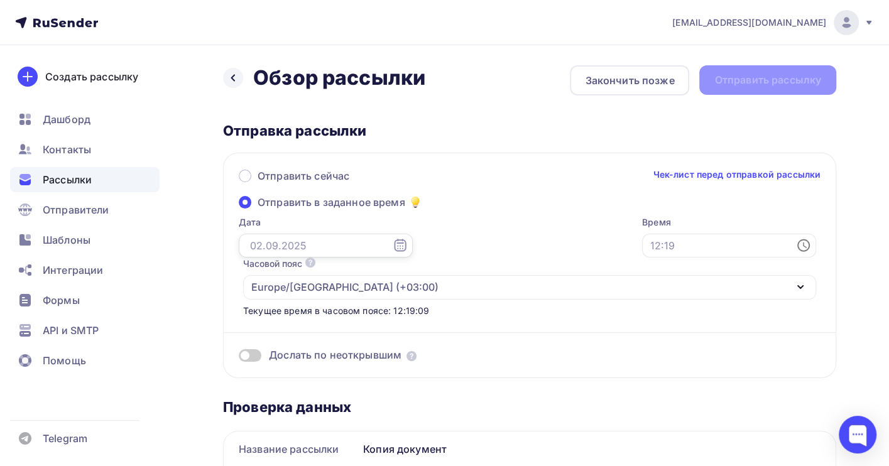
click at [300, 241] on input "text" at bounding box center [326, 246] width 174 height 24
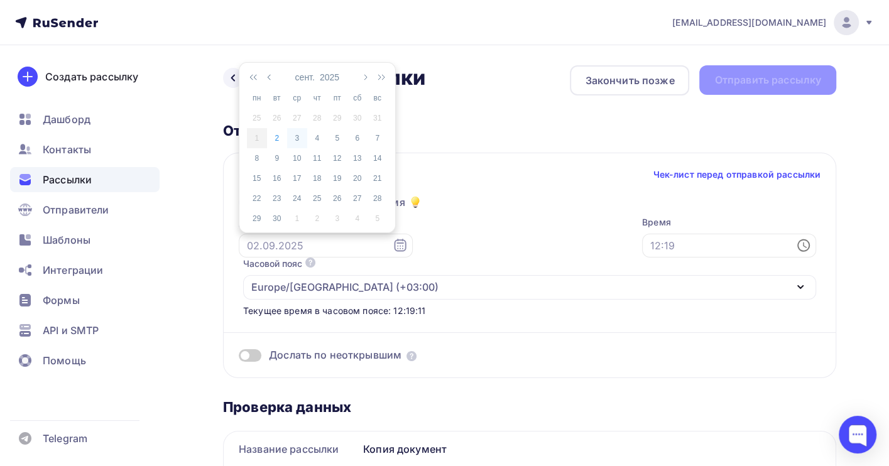
click at [297, 138] on div "3" at bounding box center [297, 138] width 20 height 11
type input "[DATE]"
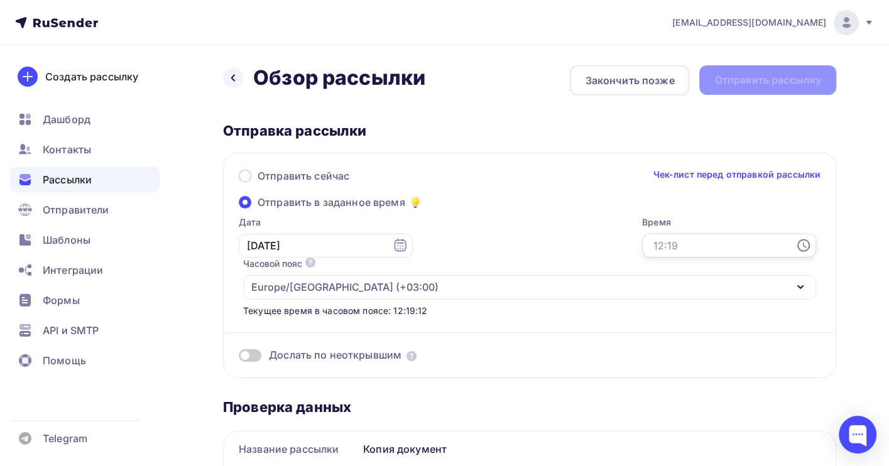
click at [642, 247] on input "text" at bounding box center [729, 246] width 174 height 24
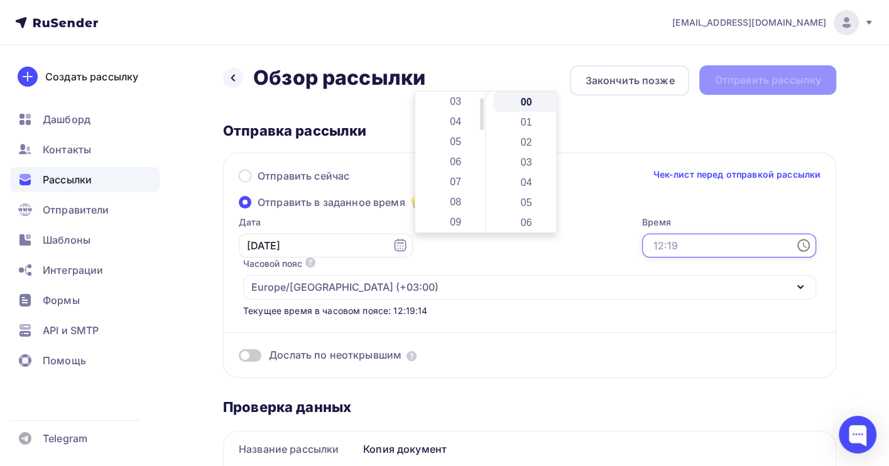
scroll to position [84, 0]
click at [461, 202] on li "09" at bounding box center [457, 199] width 68 height 20
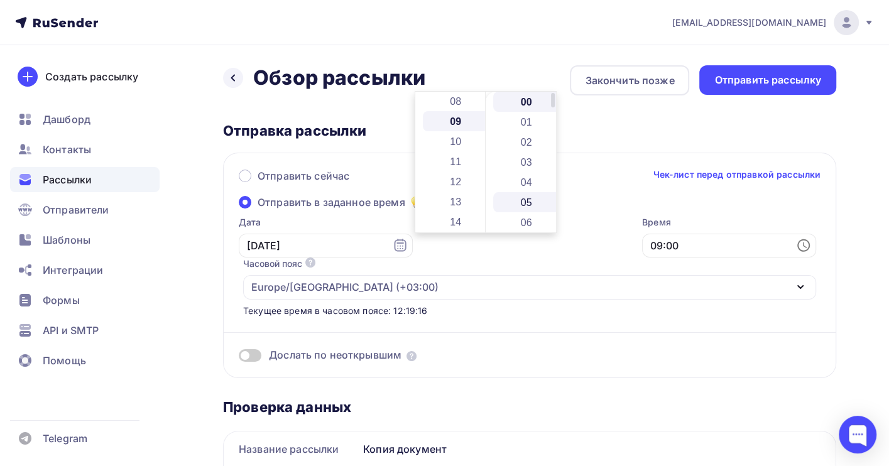
scroll to position [181, 0]
click at [527, 195] on li "17" at bounding box center [527, 192] width 68 height 20
type input "09:17"
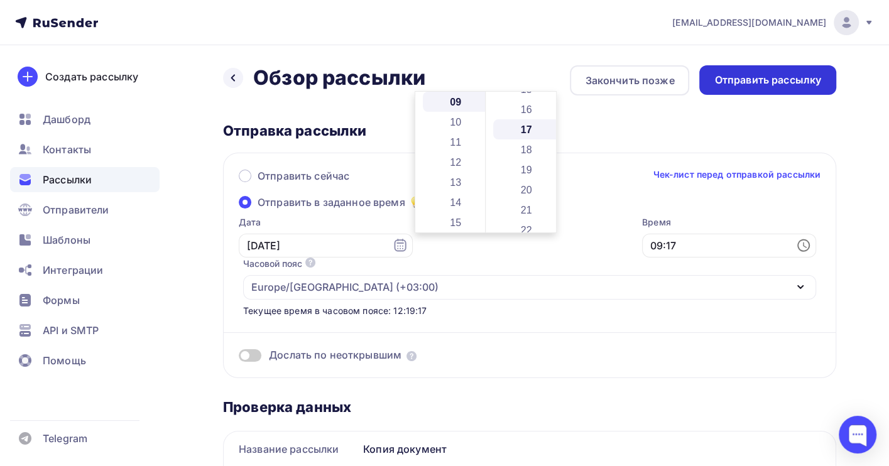
scroll to position [341, 0]
click at [757, 80] on div "Отправить рассылку" at bounding box center [768, 80] width 107 height 14
